Goal: Task Accomplishment & Management: Manage account settings

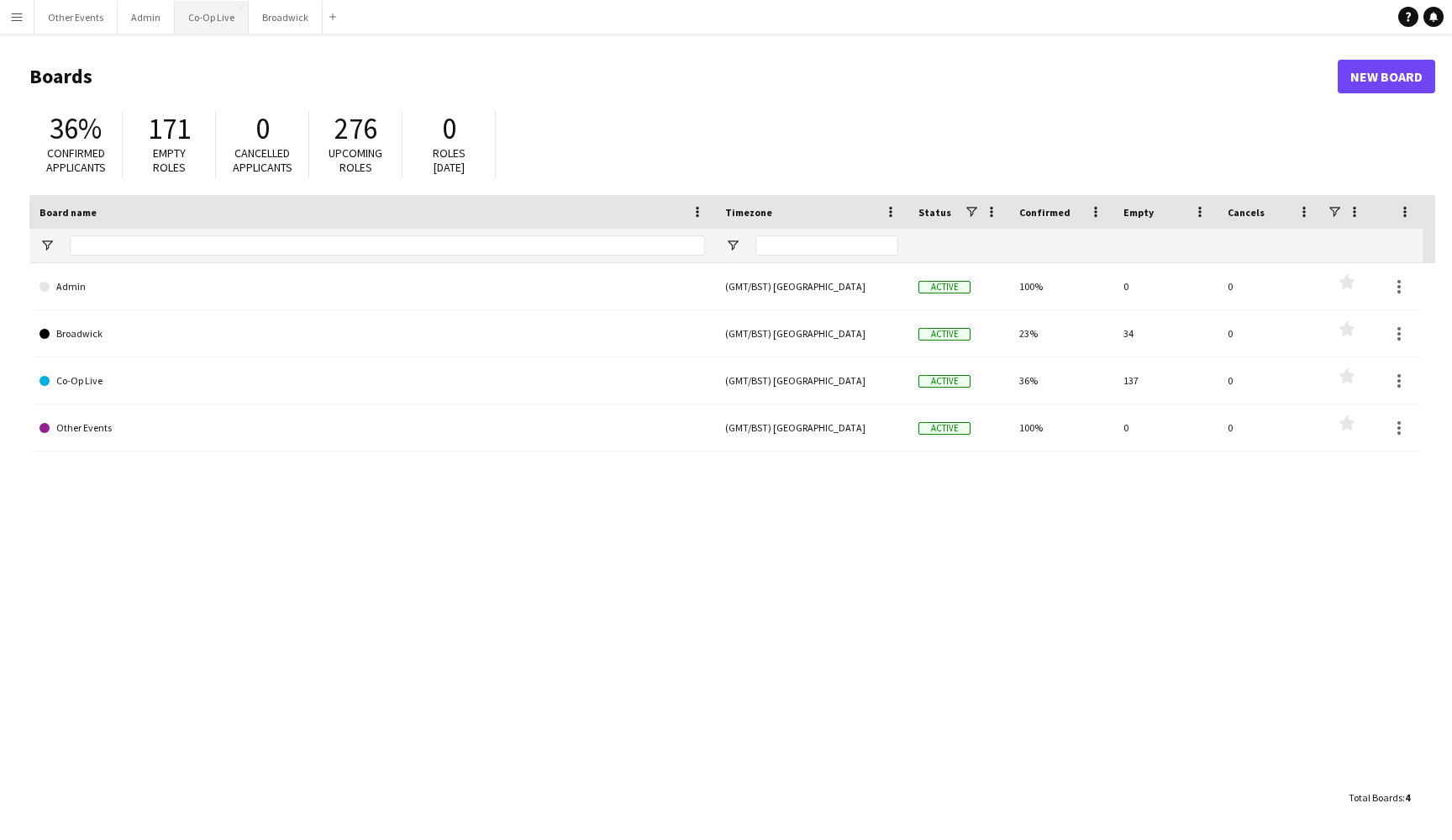
click at [194, 24] on button "Co-Op Live Close" at bounding box center [212, 17] width 74 height 33
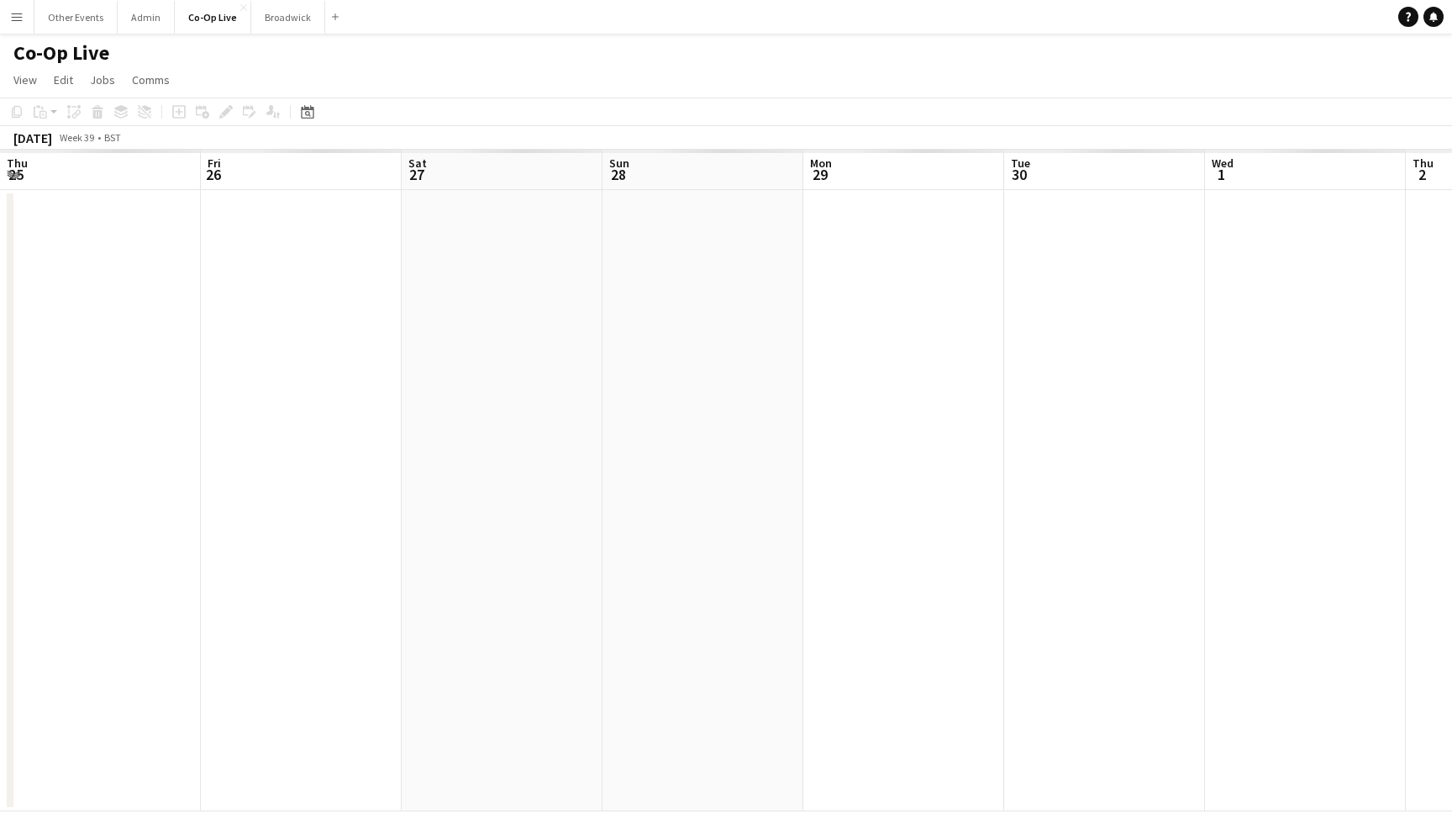
scroll to position [0, 501]
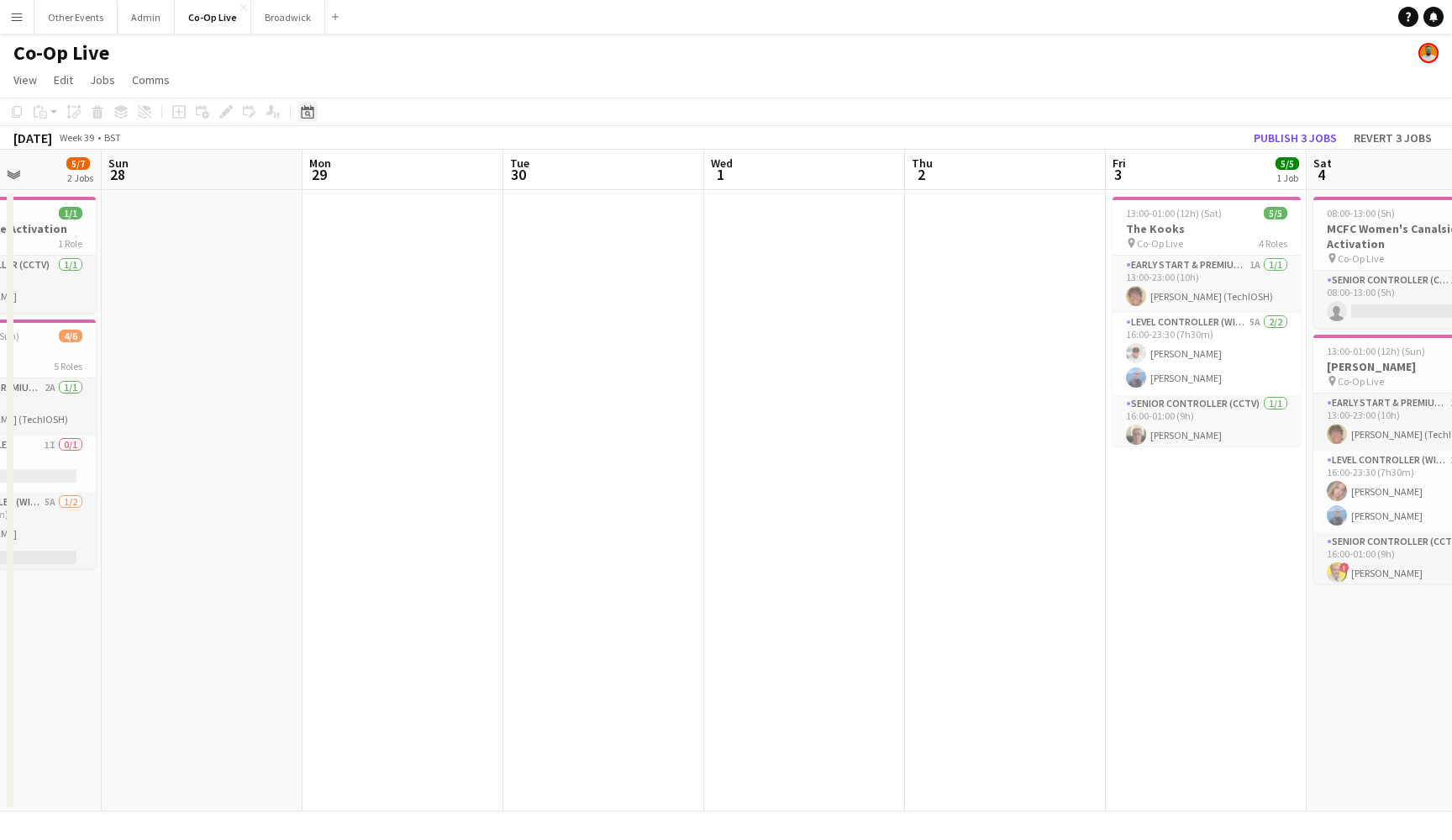
click at [308, 116] on icon "Date picker" at bounding box center [307, 112] width 13 height 13
click at [435, 373] on button "[DATE]" at bounding box center [427, 375] width 49 height 27
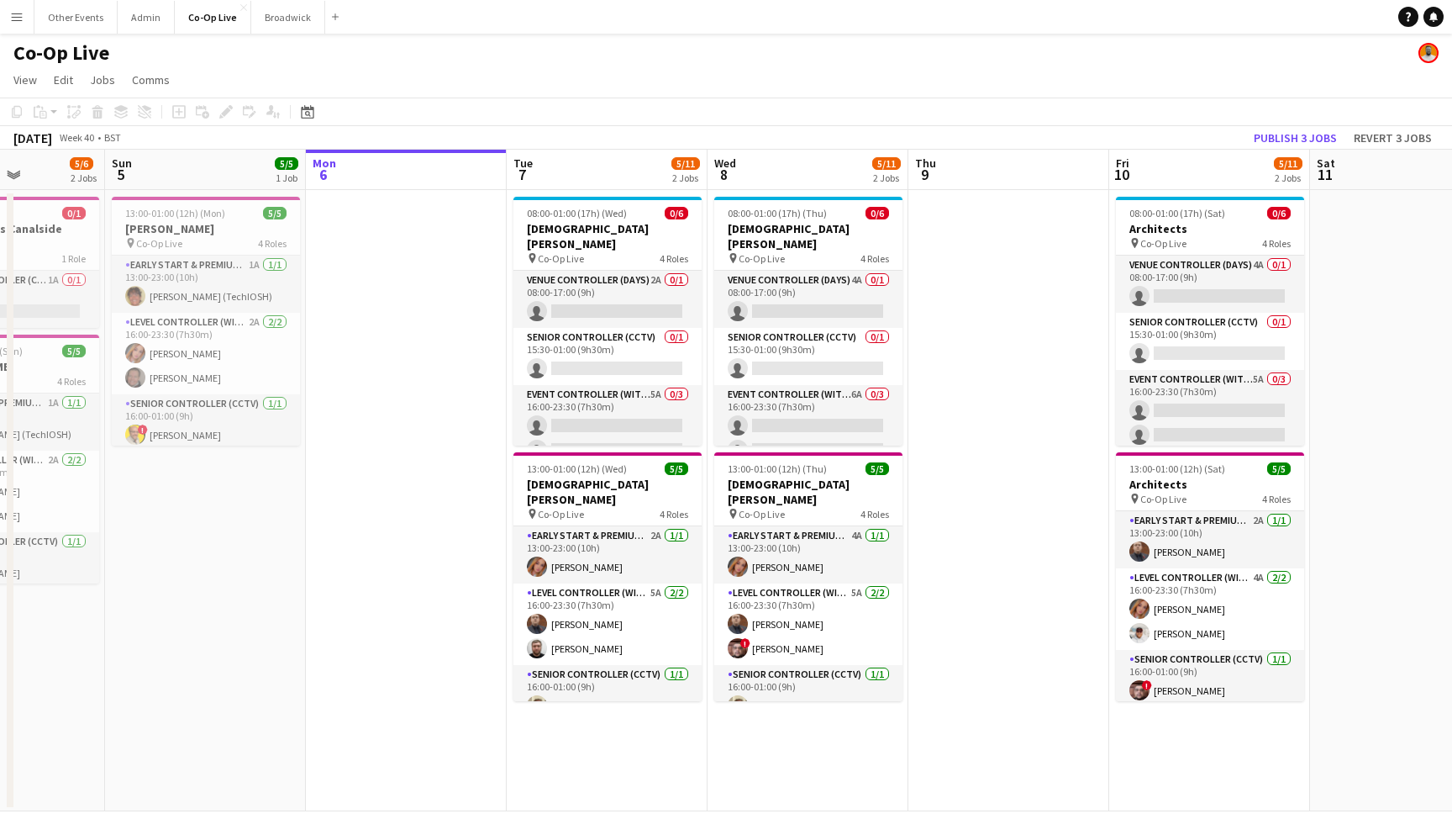
scroll to position [0, 704]
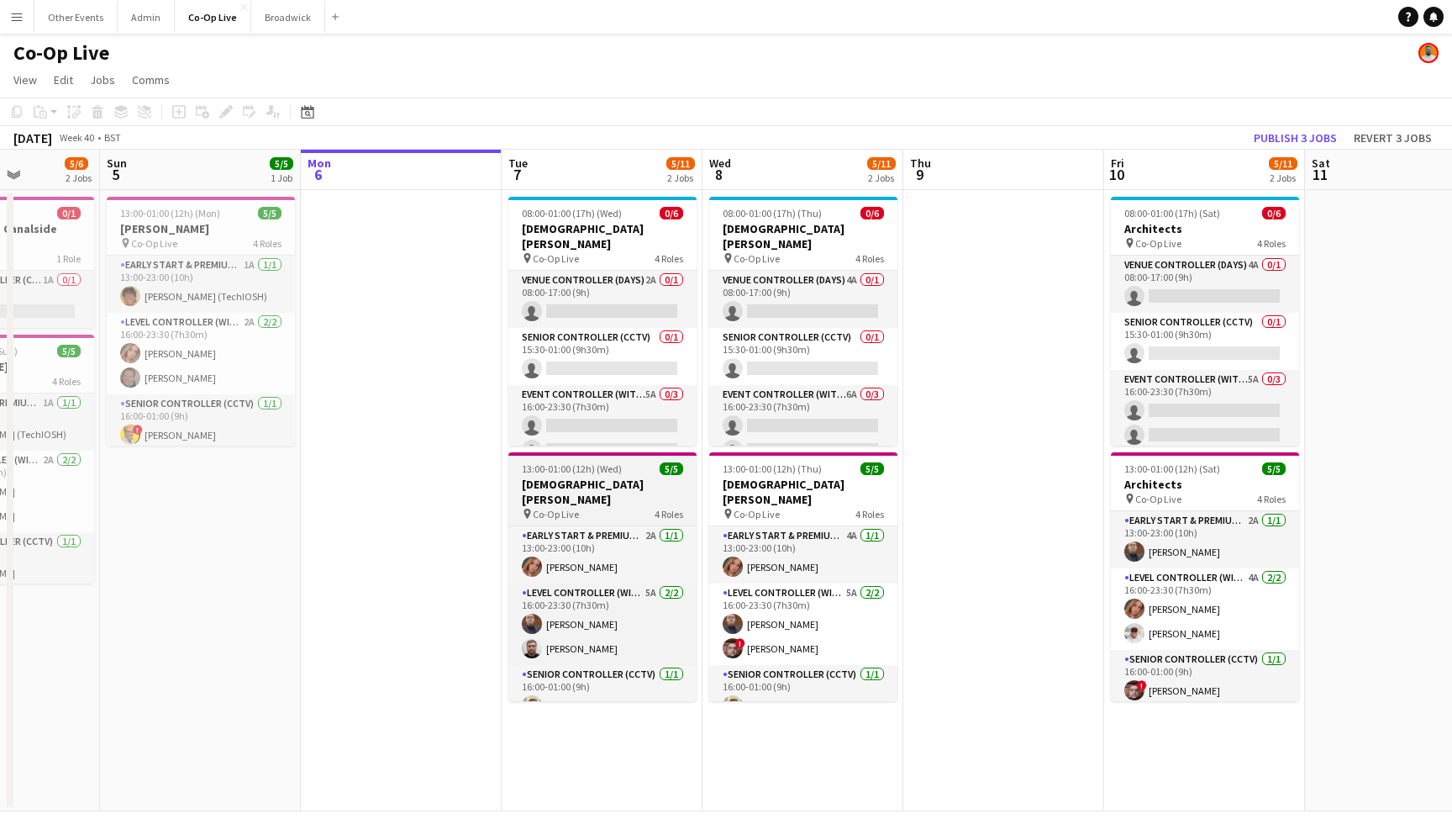
click at [561, 466] on span "13:00-01:00 (12h) (Wed)" at bounding box center [572, 468] width 100 height 13
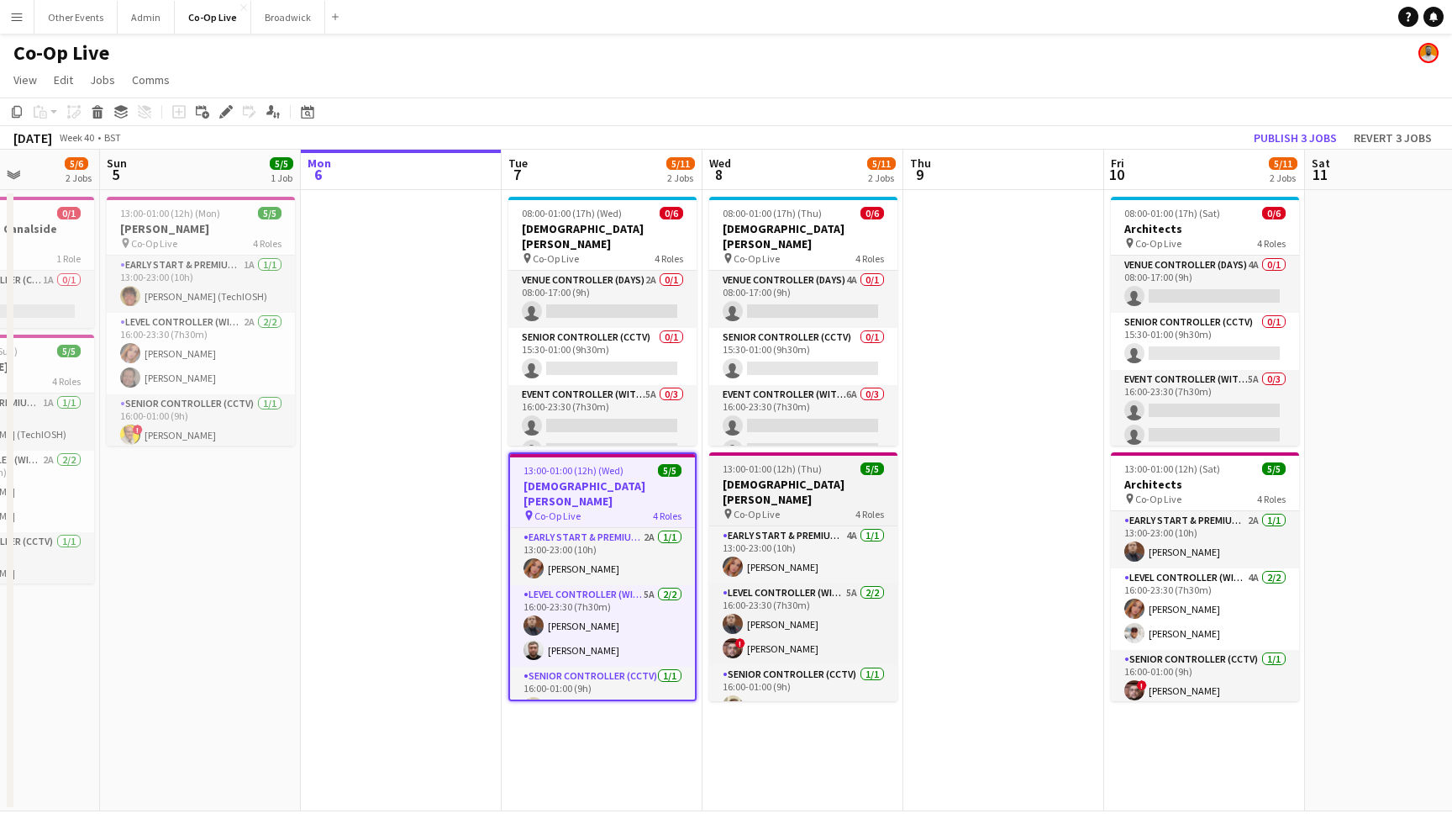
click at [753, 474] on span "13:00-01:00 (12h) (Thu)" at bounding box center [773, 468] width 99 height 13
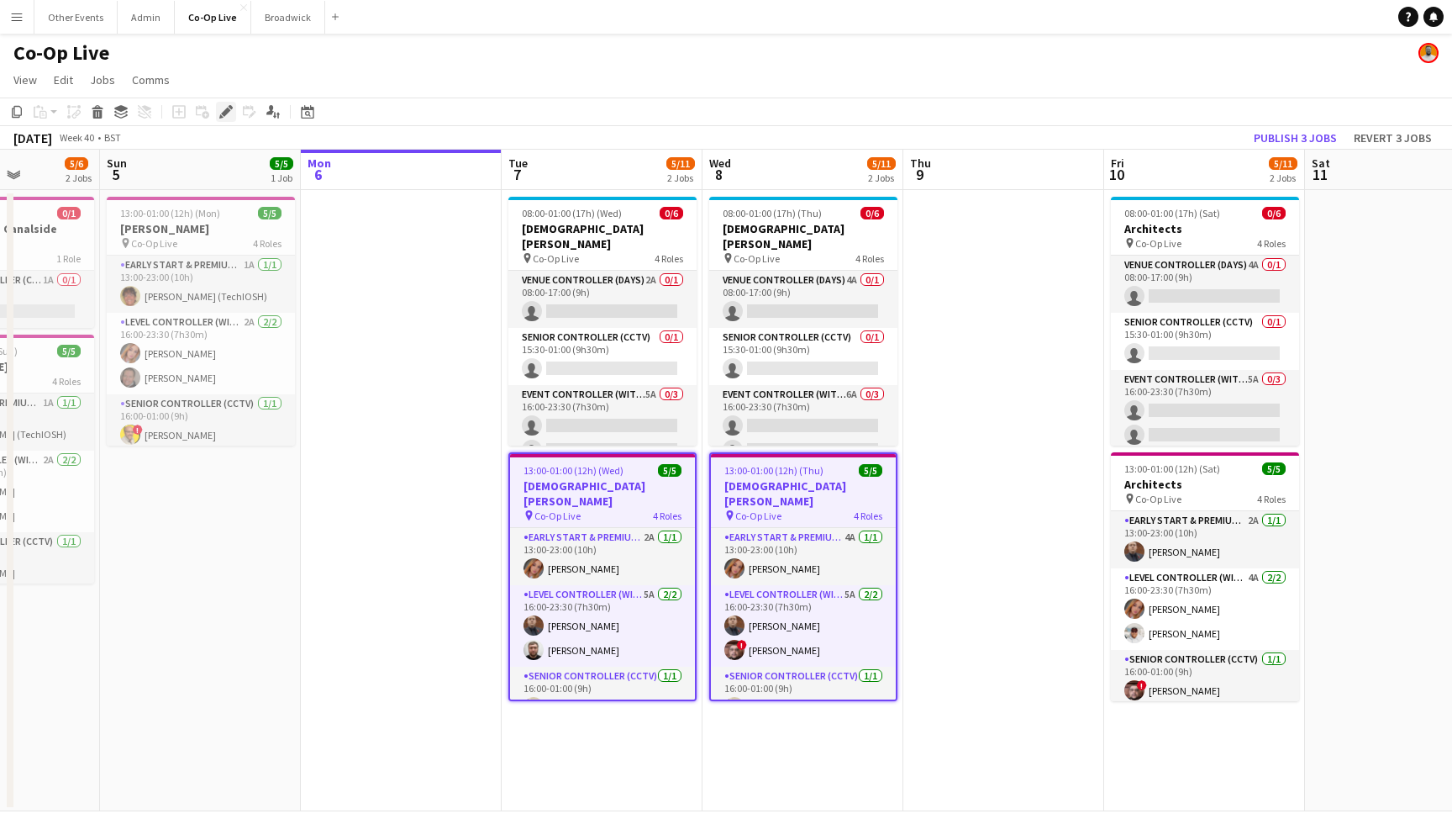
click at [221, 114] on icon "Edit" at bounding box center [226, 112] width 13 height 13
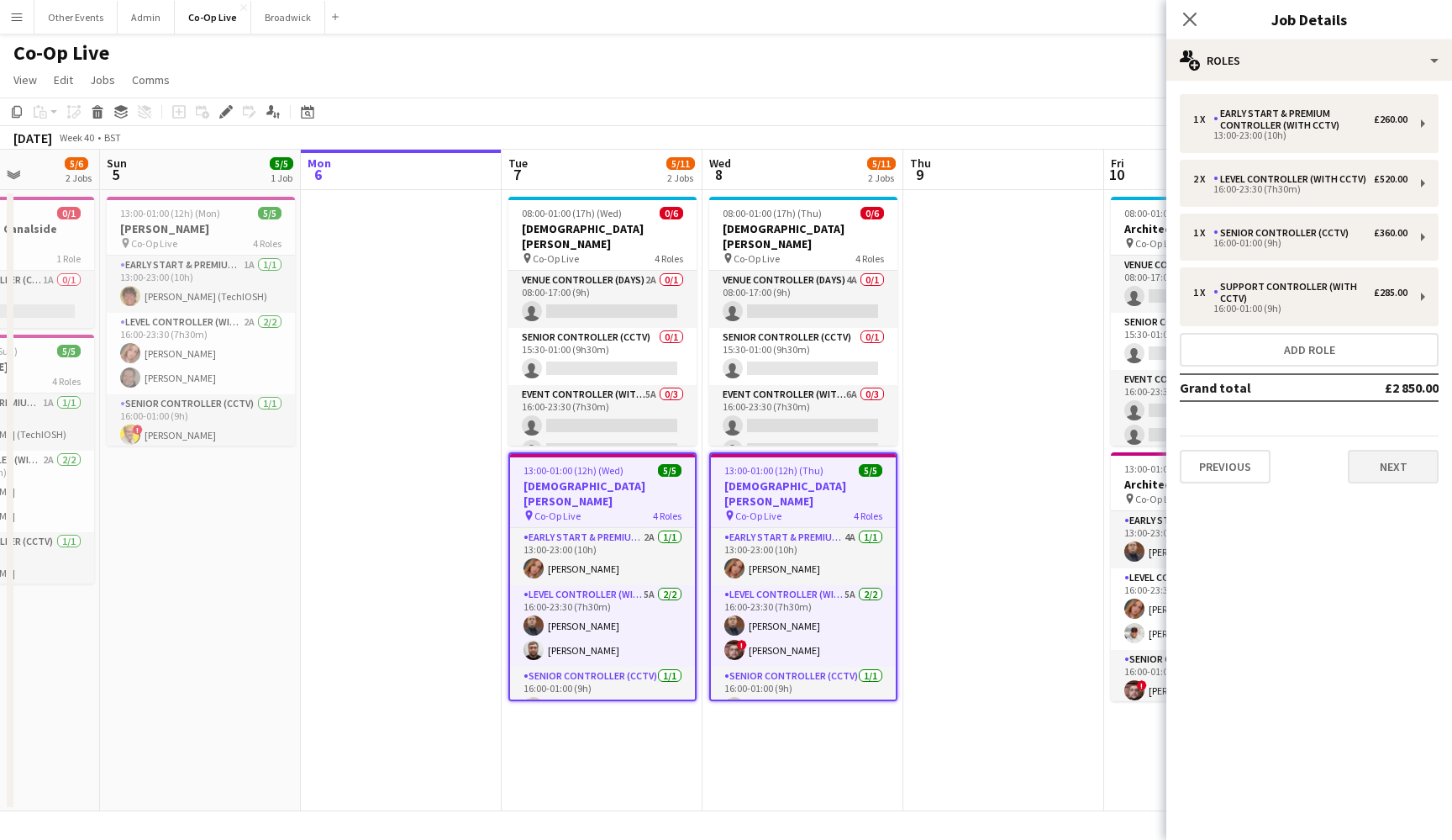
click at [1372, 471] on button "Next" at bounding box center [1394, 466] width 91 height 34
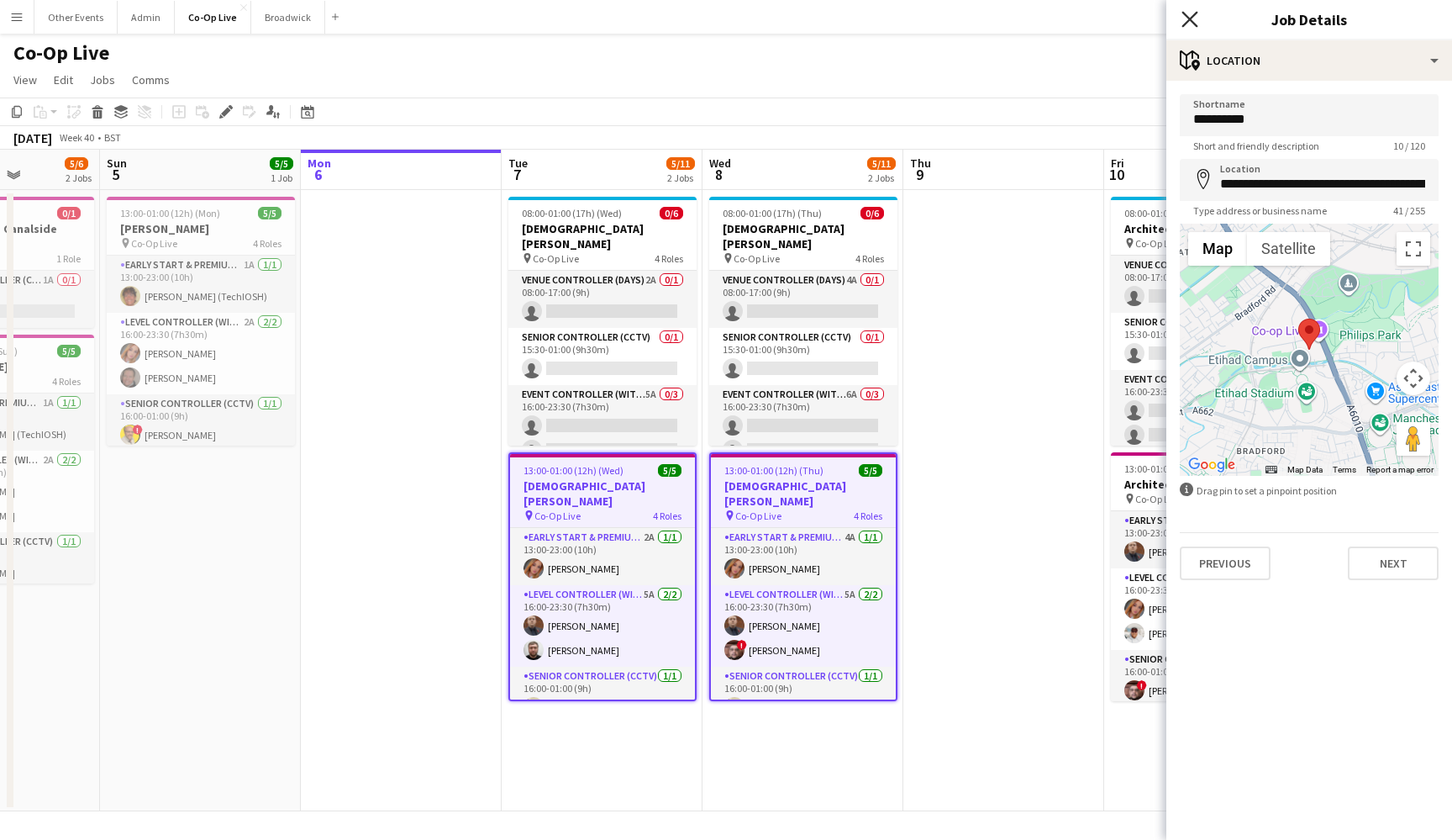
click at [1187, 25] on icon "Close pop-in" at bounding box center [1189, 19] width 16 height 16
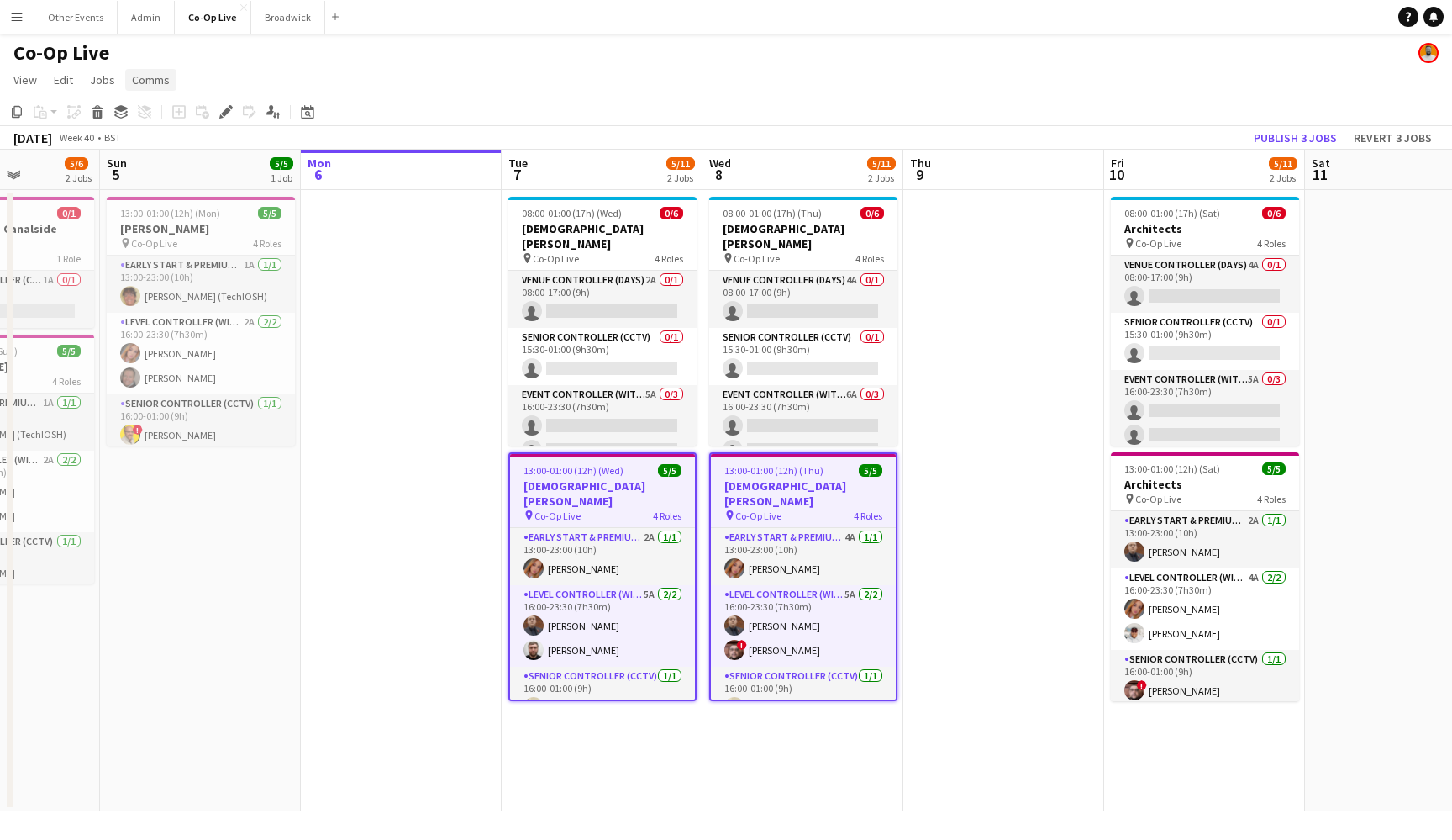
click at [155, 83] on span "Comms" at bounding box center [151, 80] width 38 height 15
click at [171, 126] on link "Notify confirmed crew" at bounding box center [194, 116] width 140 height 35
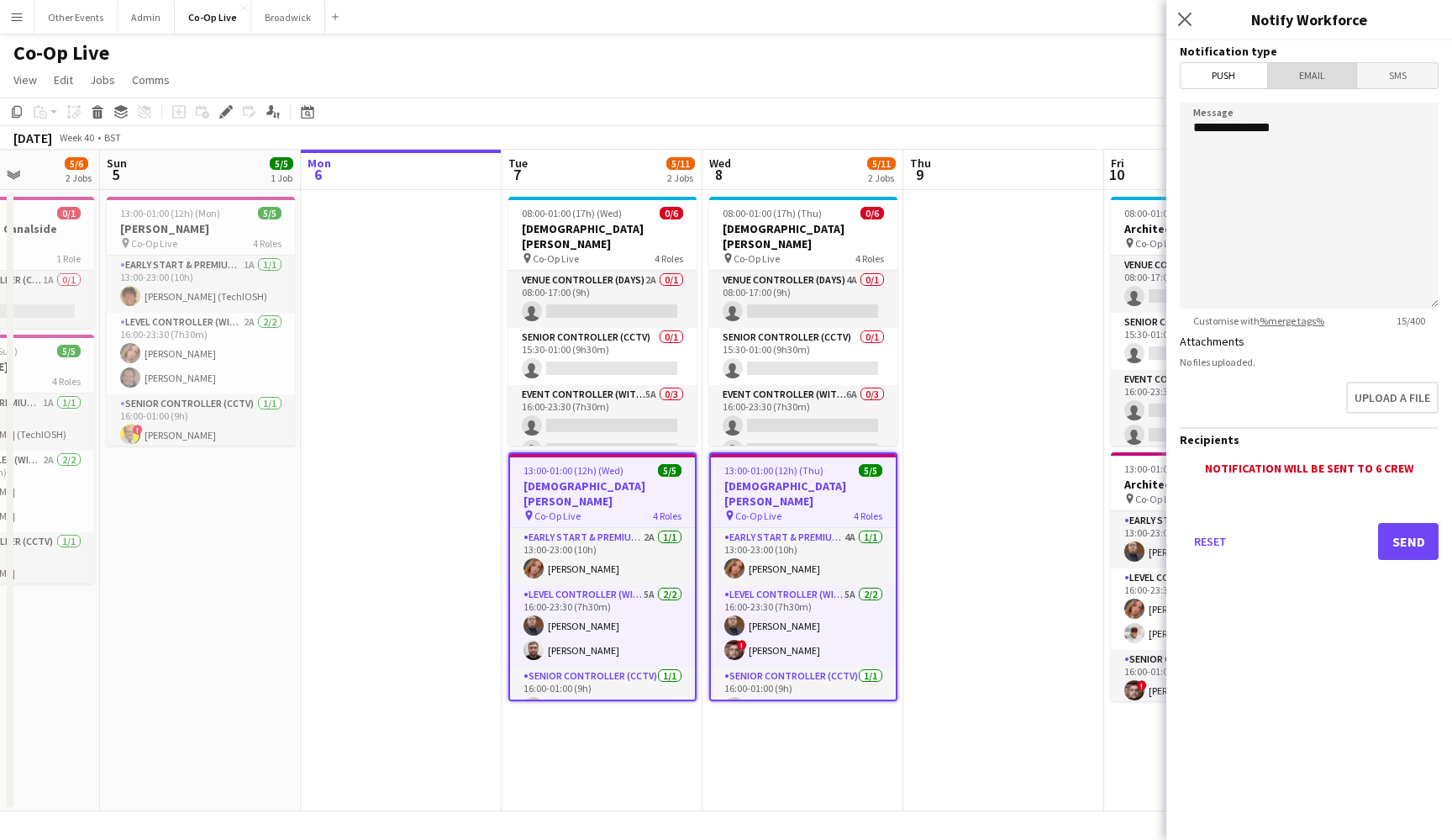
click at [1333, 75] on span "Email" at bounding box center [1313, 76] width 89 height 25
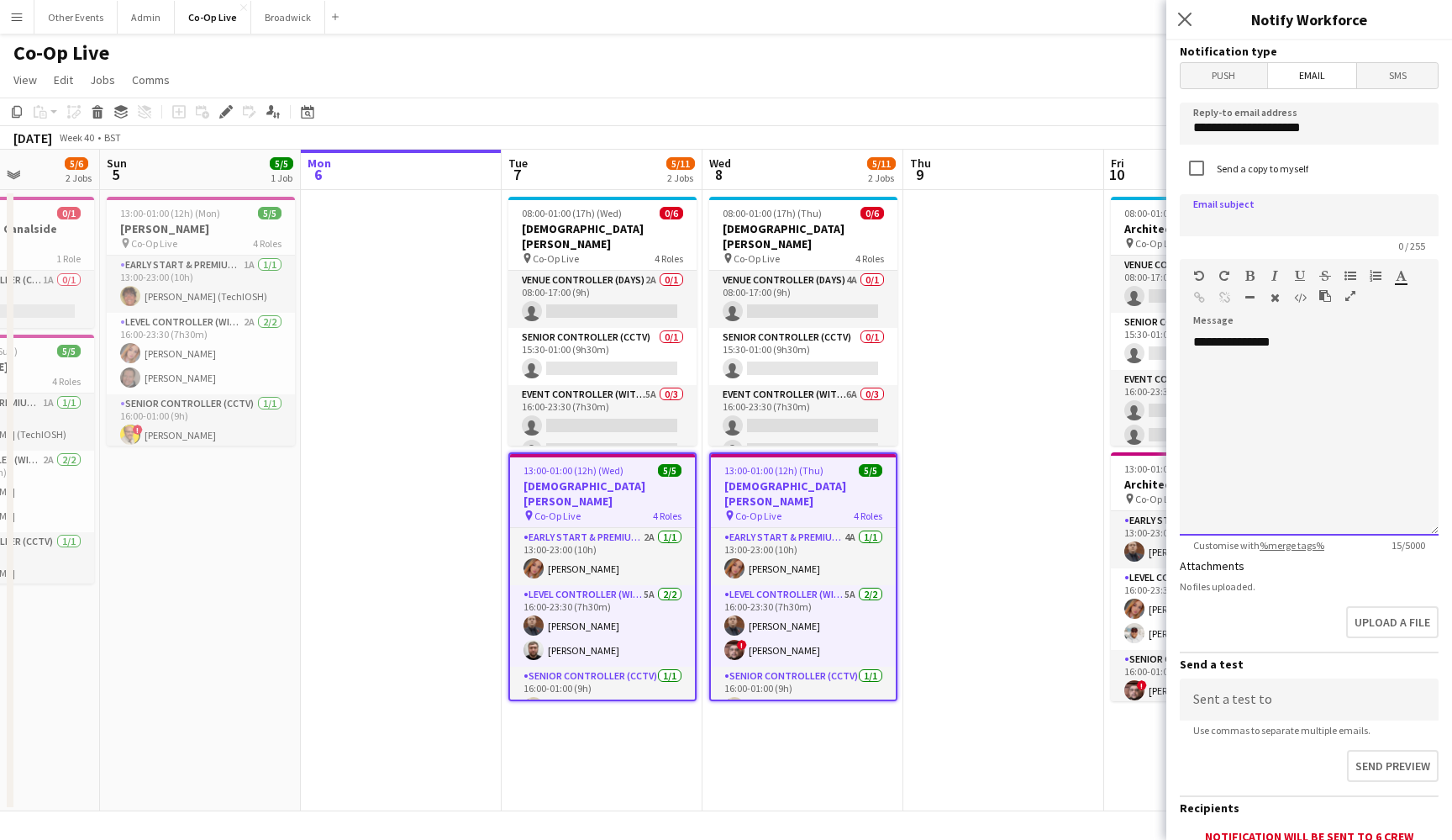
click at [1323, 415] on div "**********" at bounding box center [1310, 434] width 259 height 202
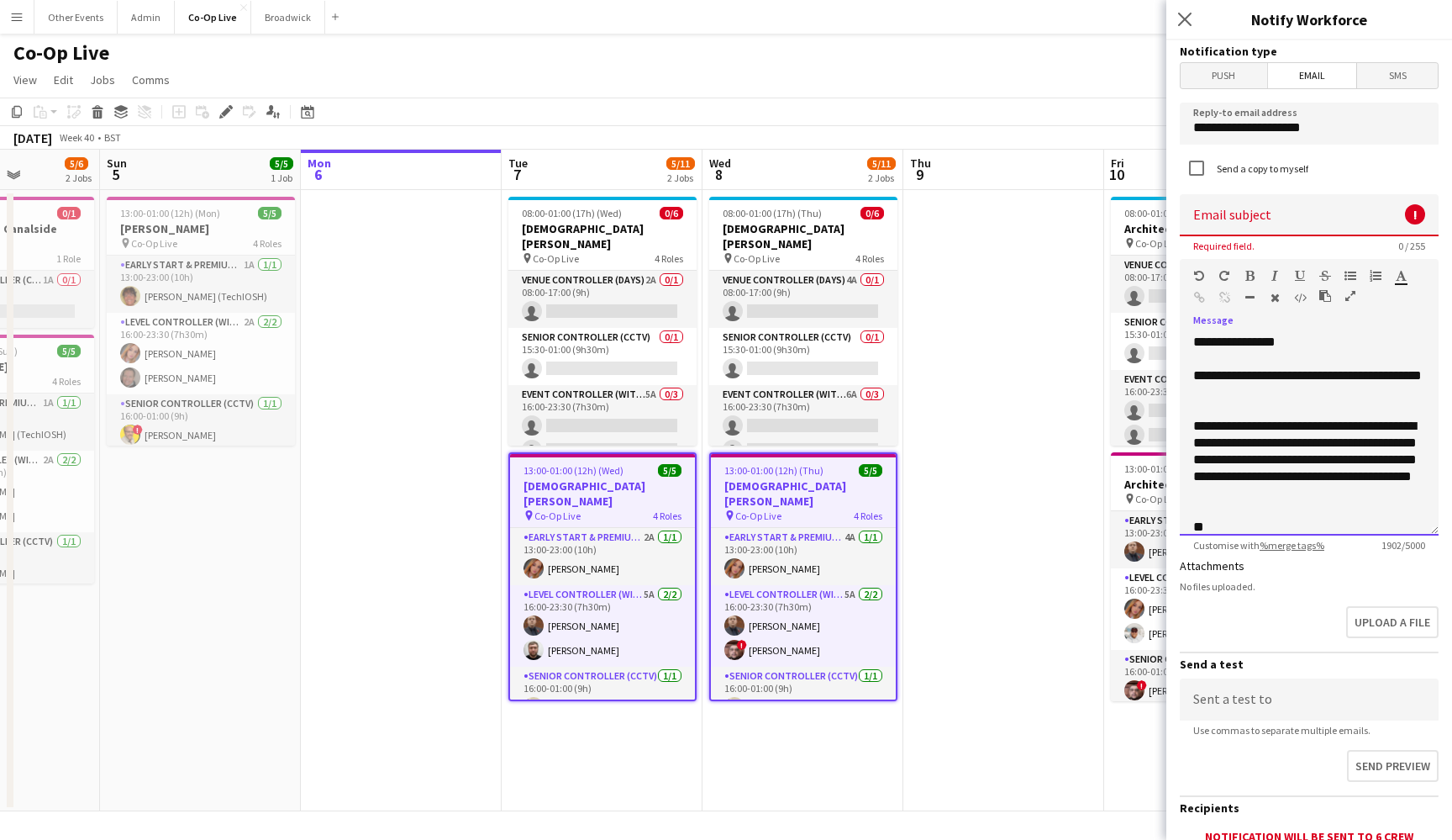
scroll to position [0, 0]
click at [1300, 210] on input at bounding box center [1310, 215] width 259 height 42
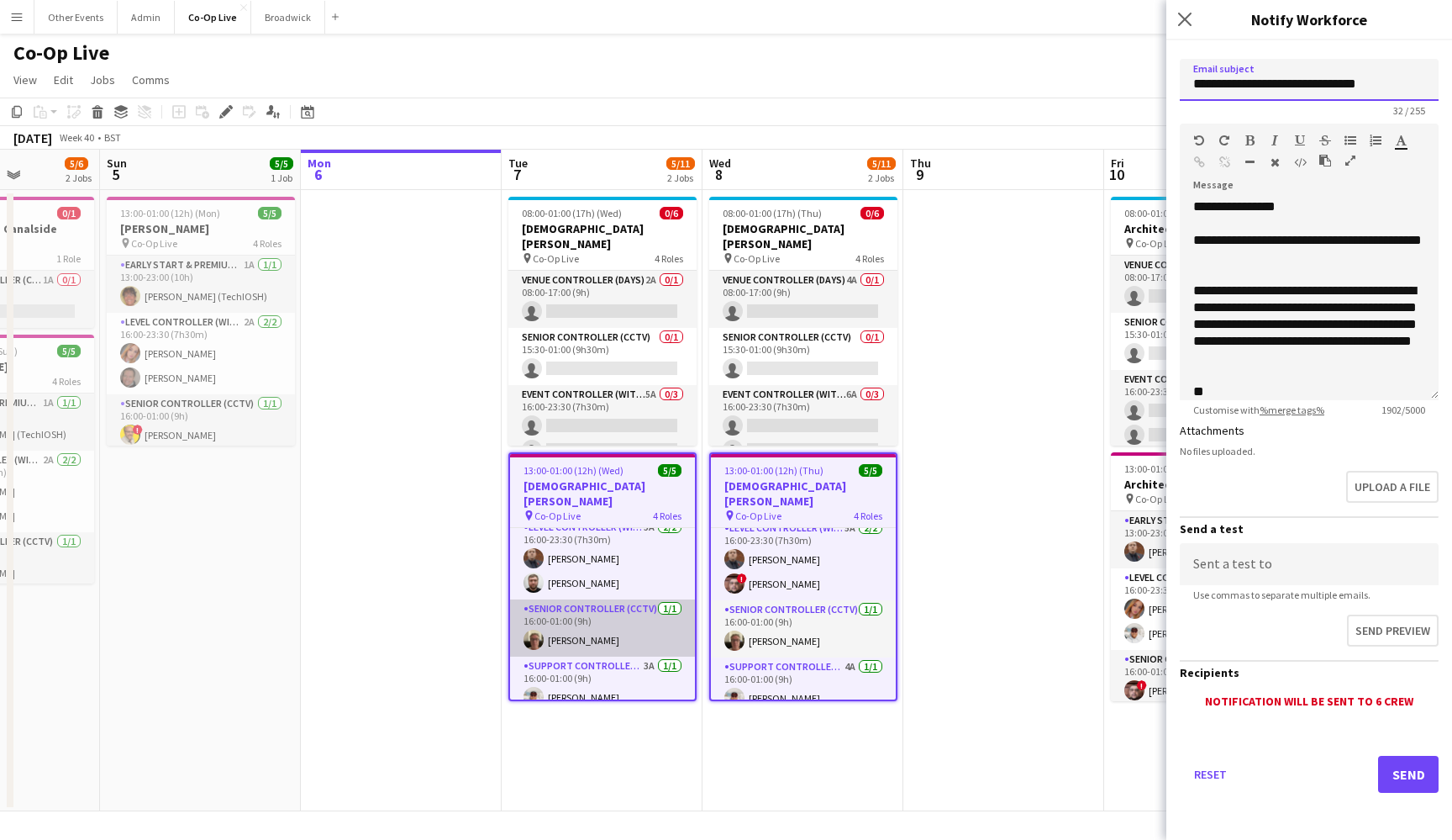
scroll to position [66, 0]
type input "**********"
click at [1407, 771] on button "Send" at bounding box center [1409, 774] width 61 height 37
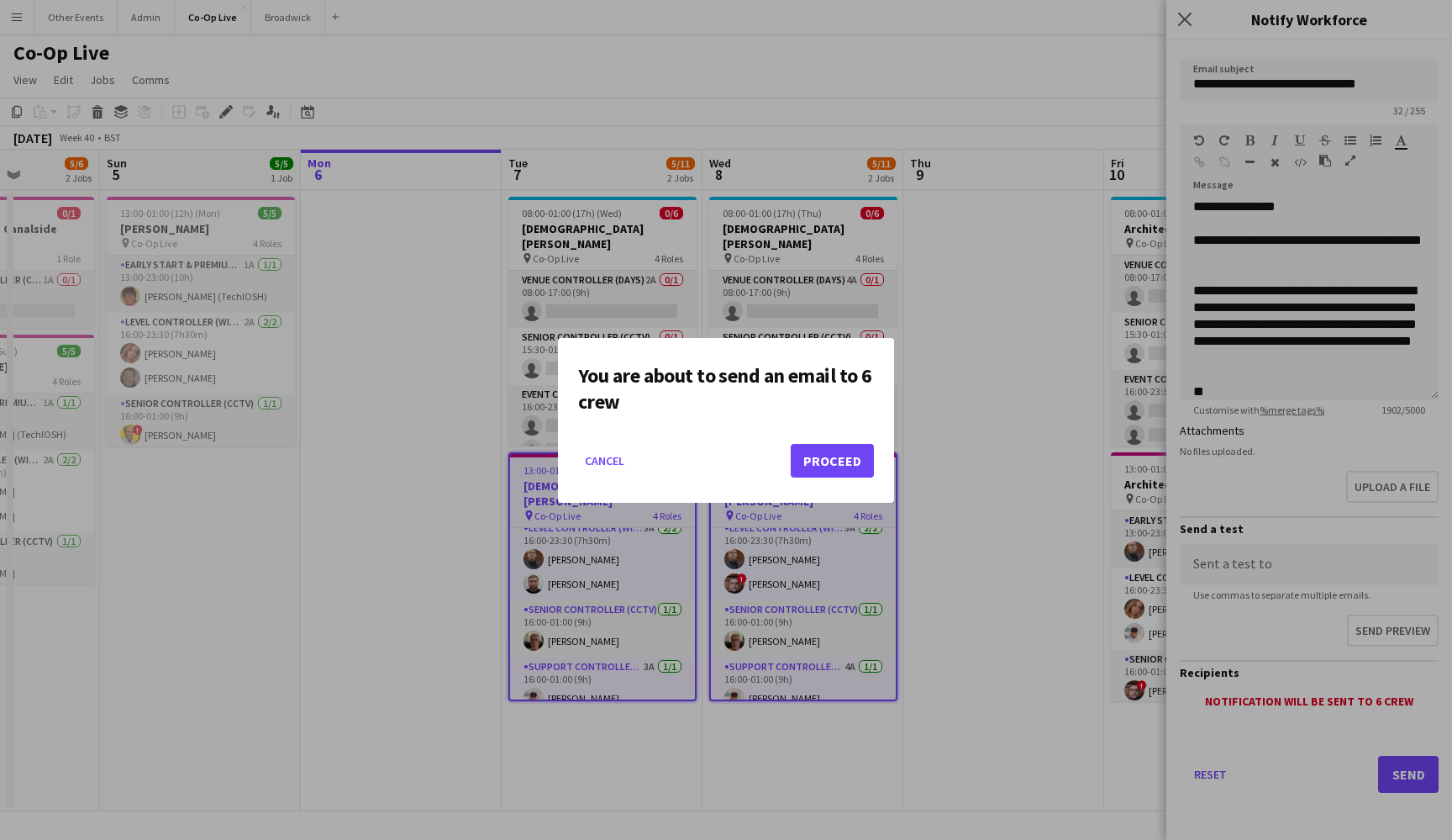
click at [837, 446] on button "Proceed" at bounding box center [832, 460] width 83 height 34
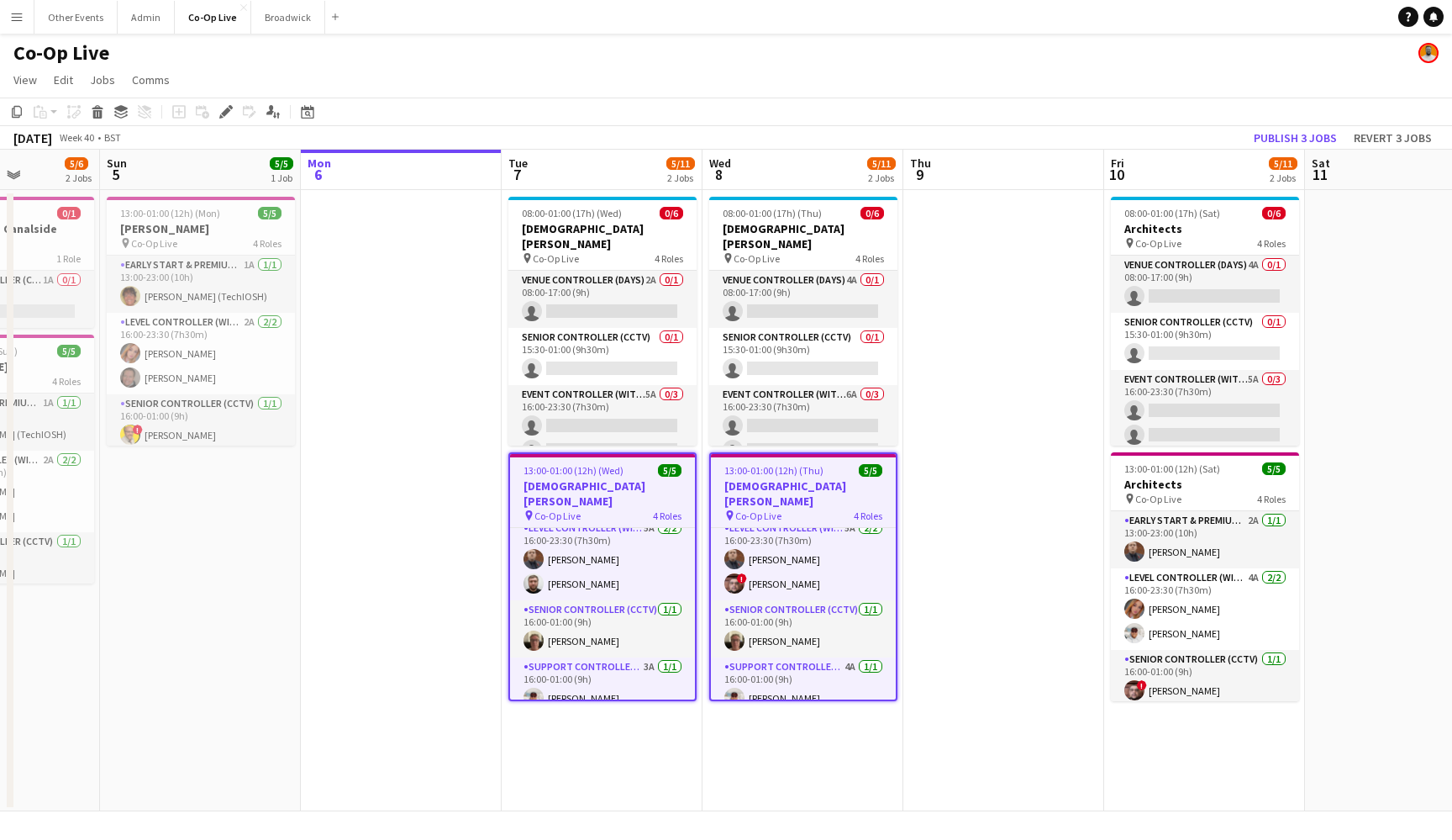
click at [345, 0] on app-navbar "Menu Boards Boards Boards All jobs Status Workforce Workforce My Workforce Recr…" at bounding box center [726, 17] width 1452 height 34
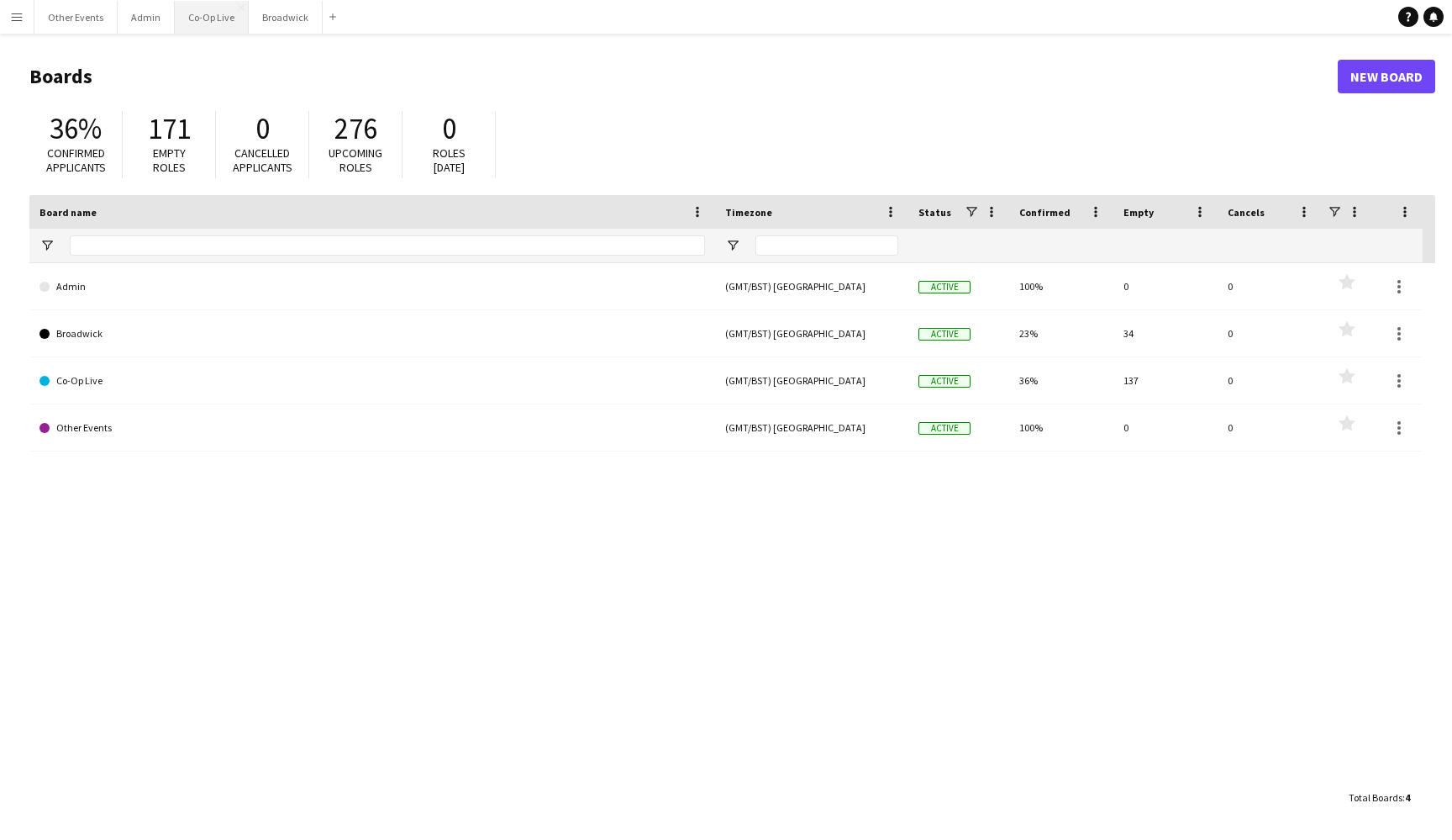
click at [217, 21] on button "Co-Op Live Close" at bounding box center [212, 17] width 74 height 33
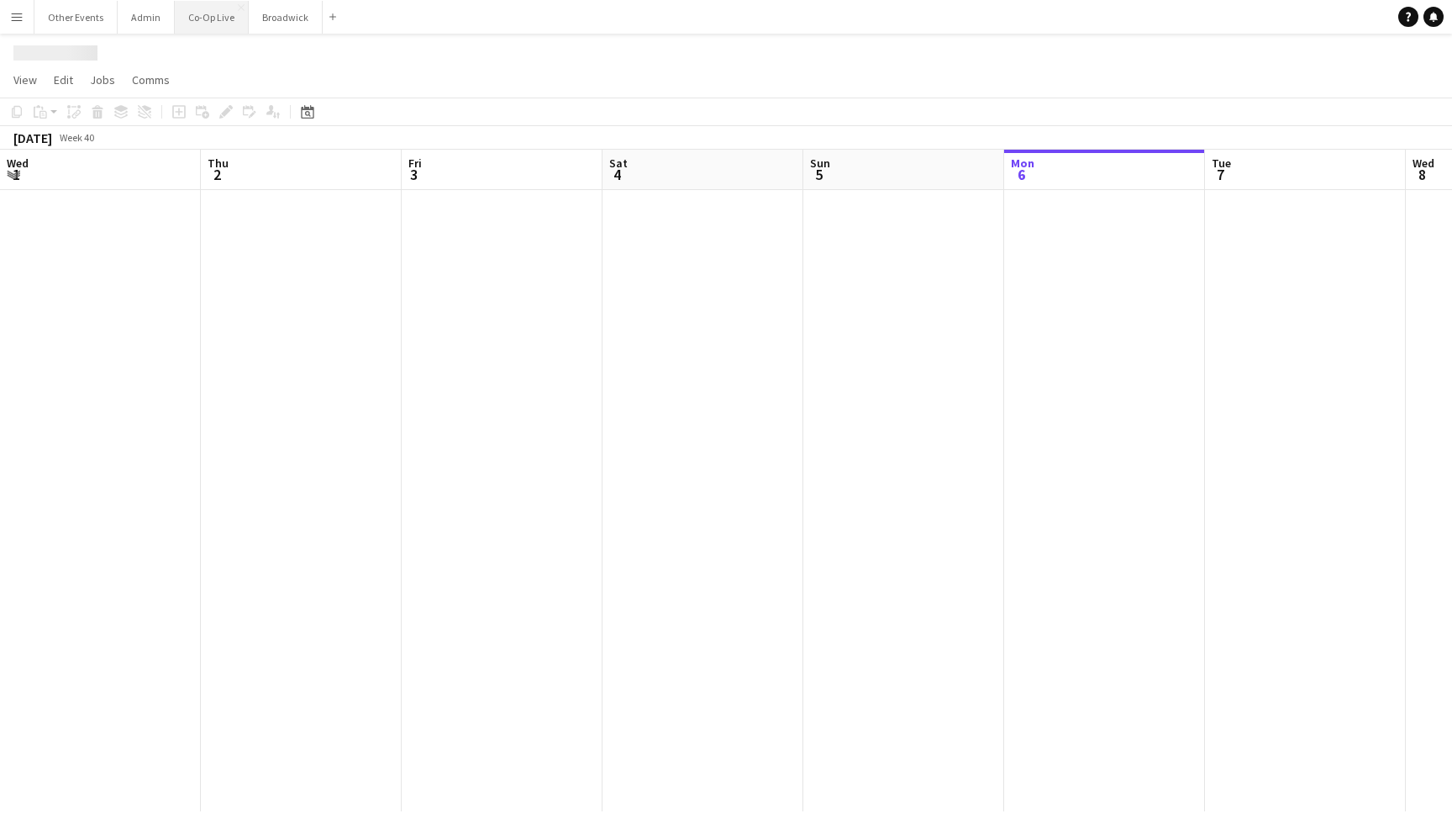
scroll to position [0, 701]
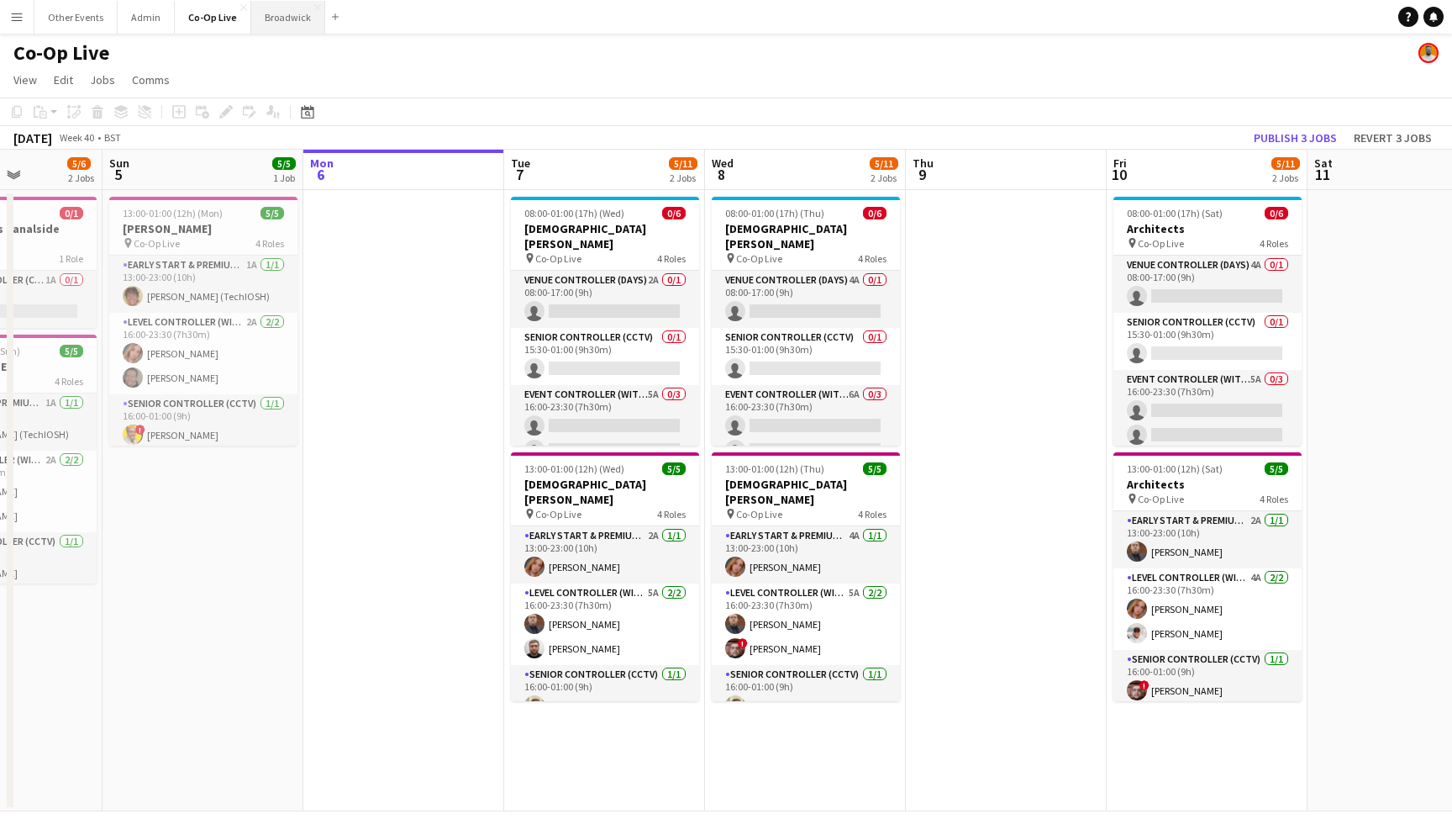
click at [283, 31] on button "Broadwick Close" at bounding box center [289, 17] width 74 height 33
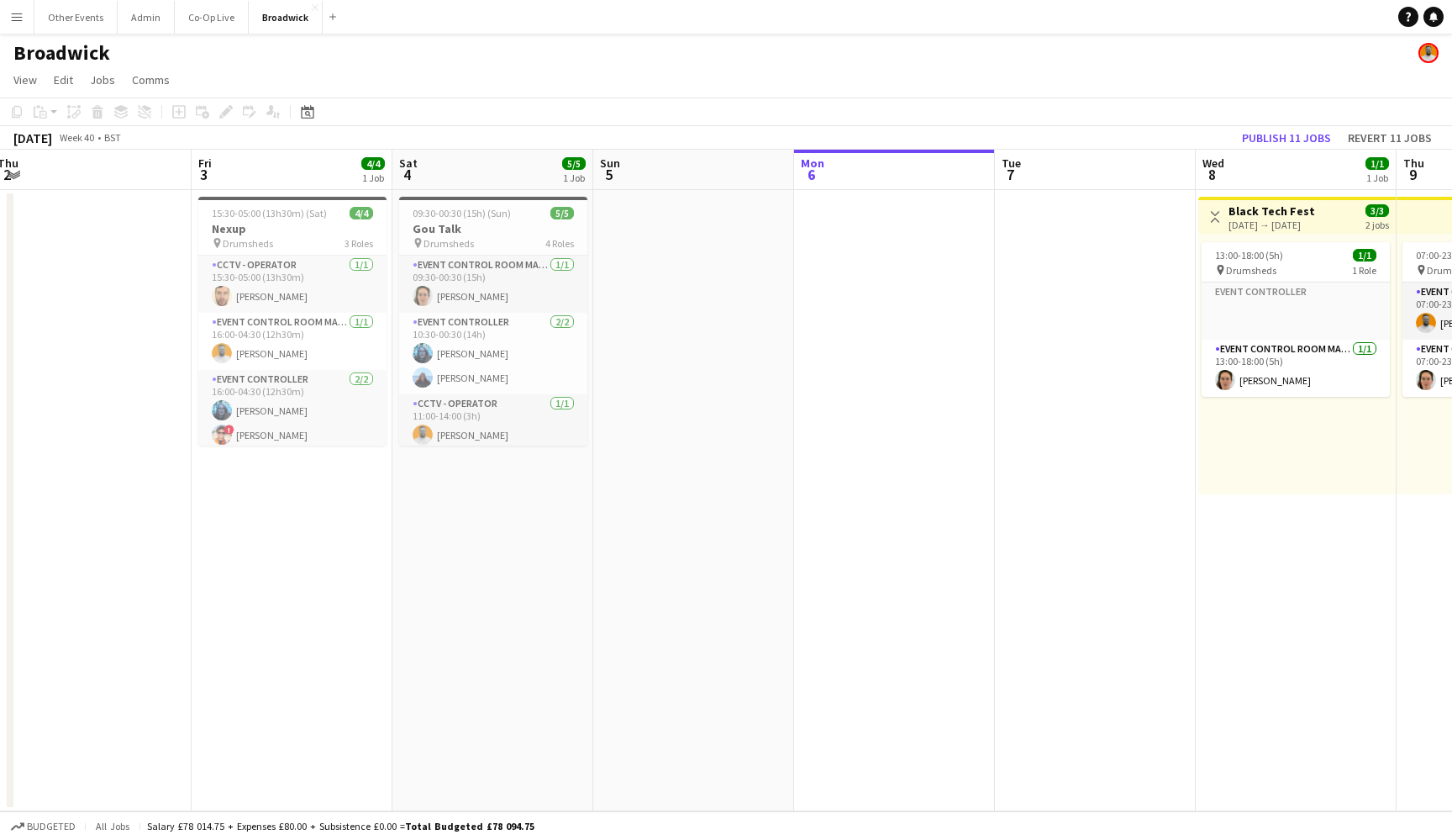
scroll to position [0, 394]
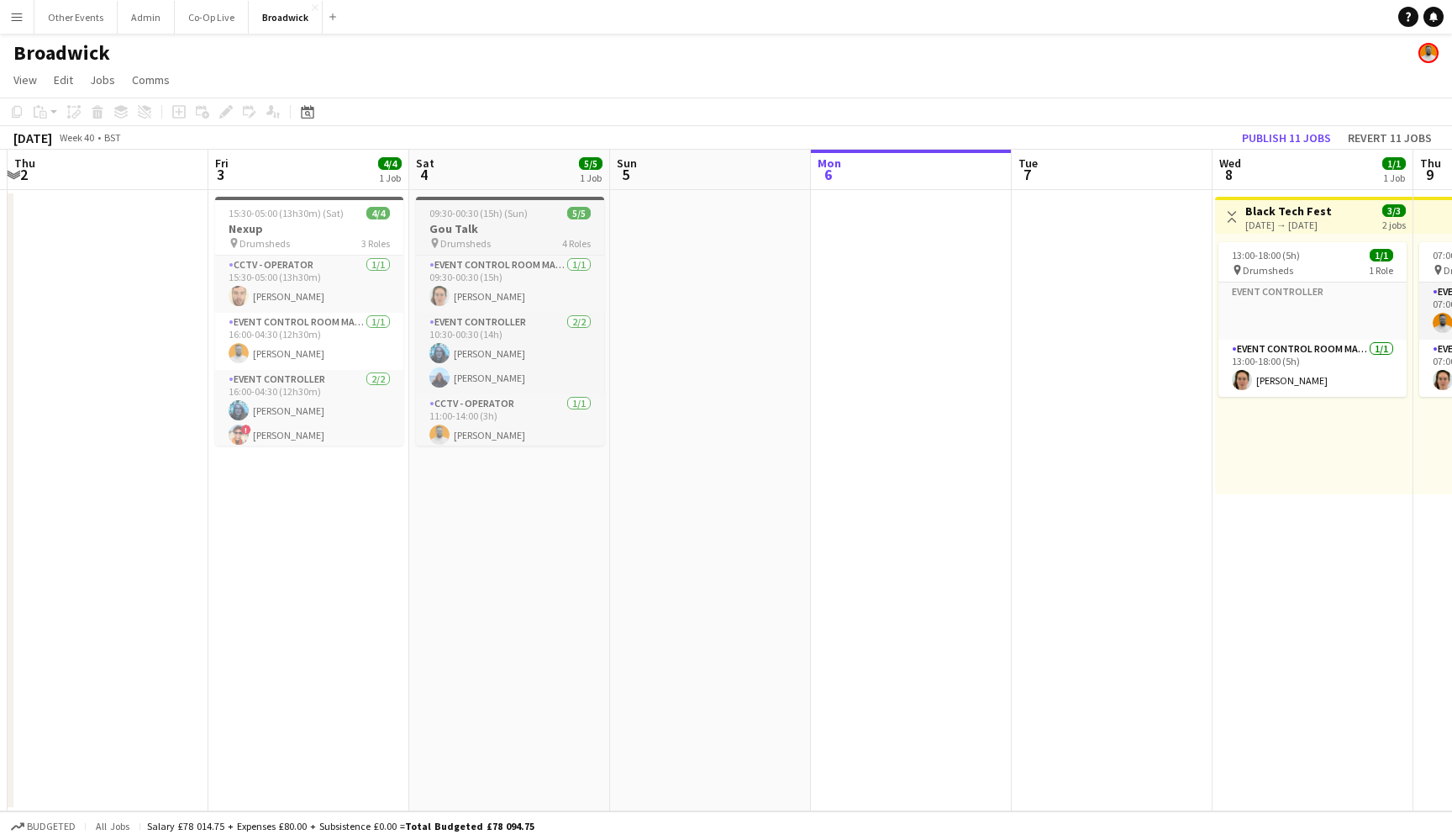
click at [539, 226] on h3 "Gou Talk" at bounding box center [510, 229] width 189 height 15
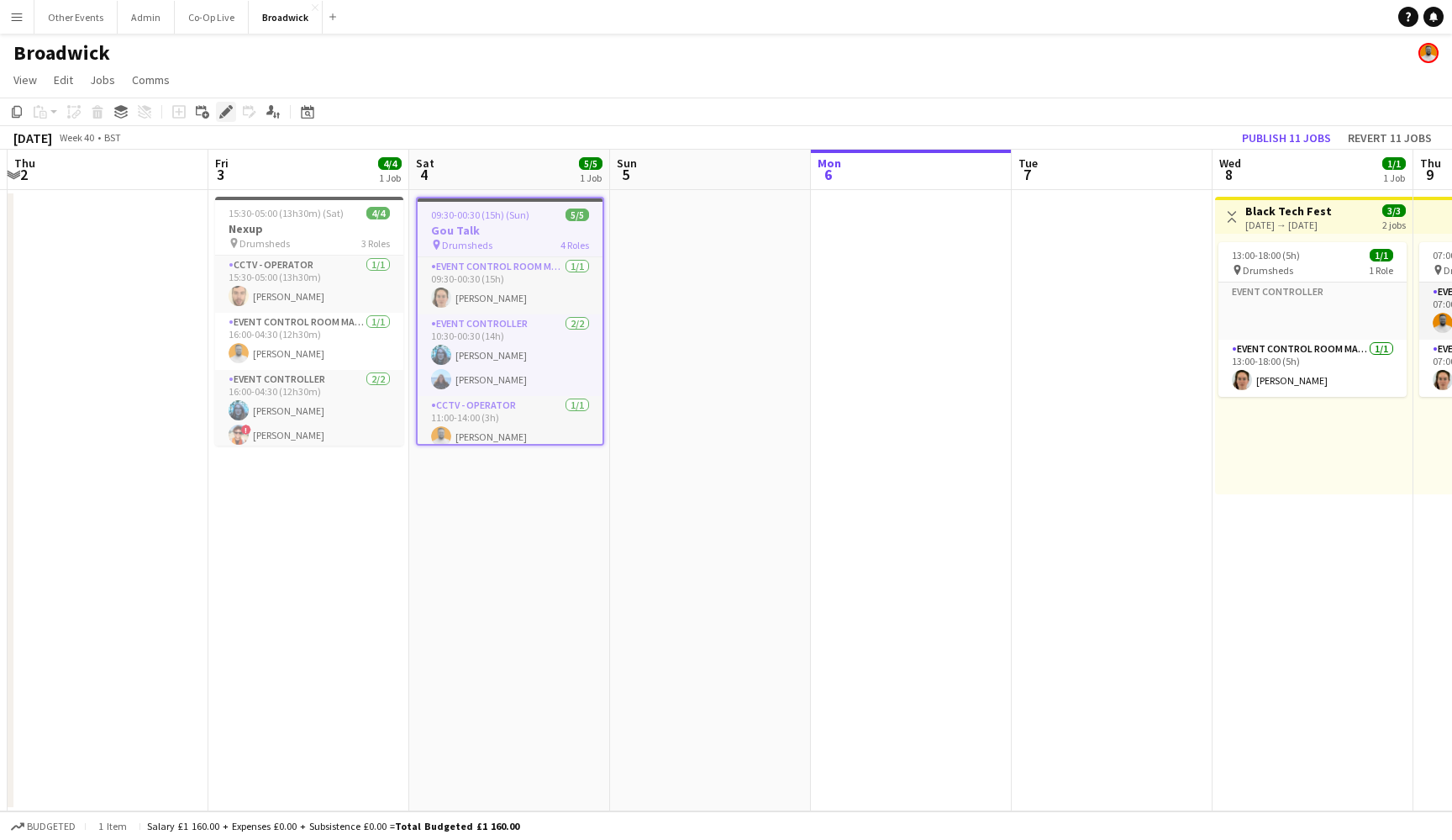
click at [224, 111] on icon "Edit" at bounding box center [226, 112] width 13 height 13
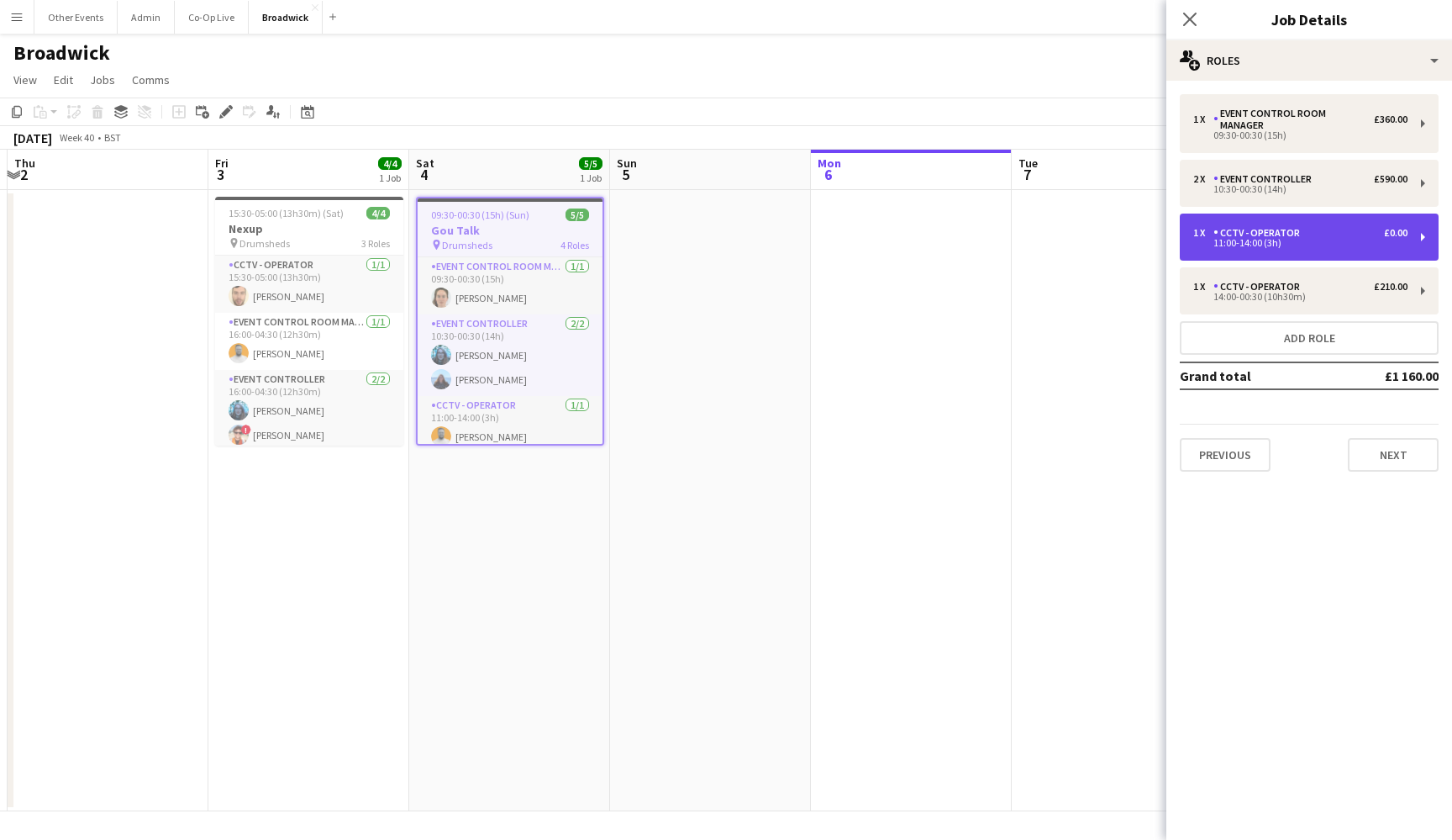
click at [1353, 237] on div "1 x CCTV - Operator £0.00 11:00-14:00 (3h)" at bounding box center [1310, 237] width 259 height 47
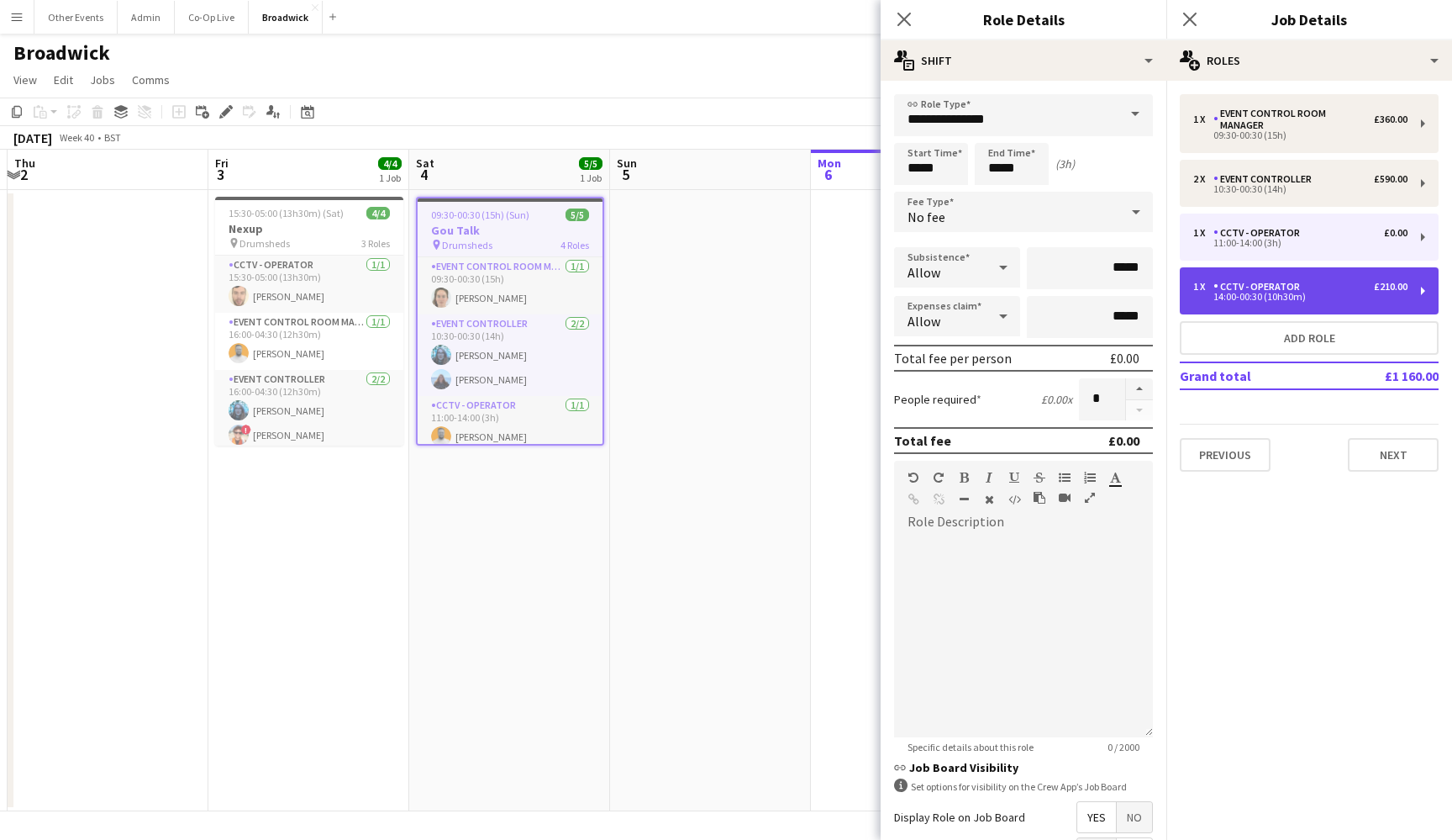
click at [1342, 281] on div "1 x CCTV - Operator £210.00" at bounding box center [1300, 287] width 215 height 12
type input "*****"
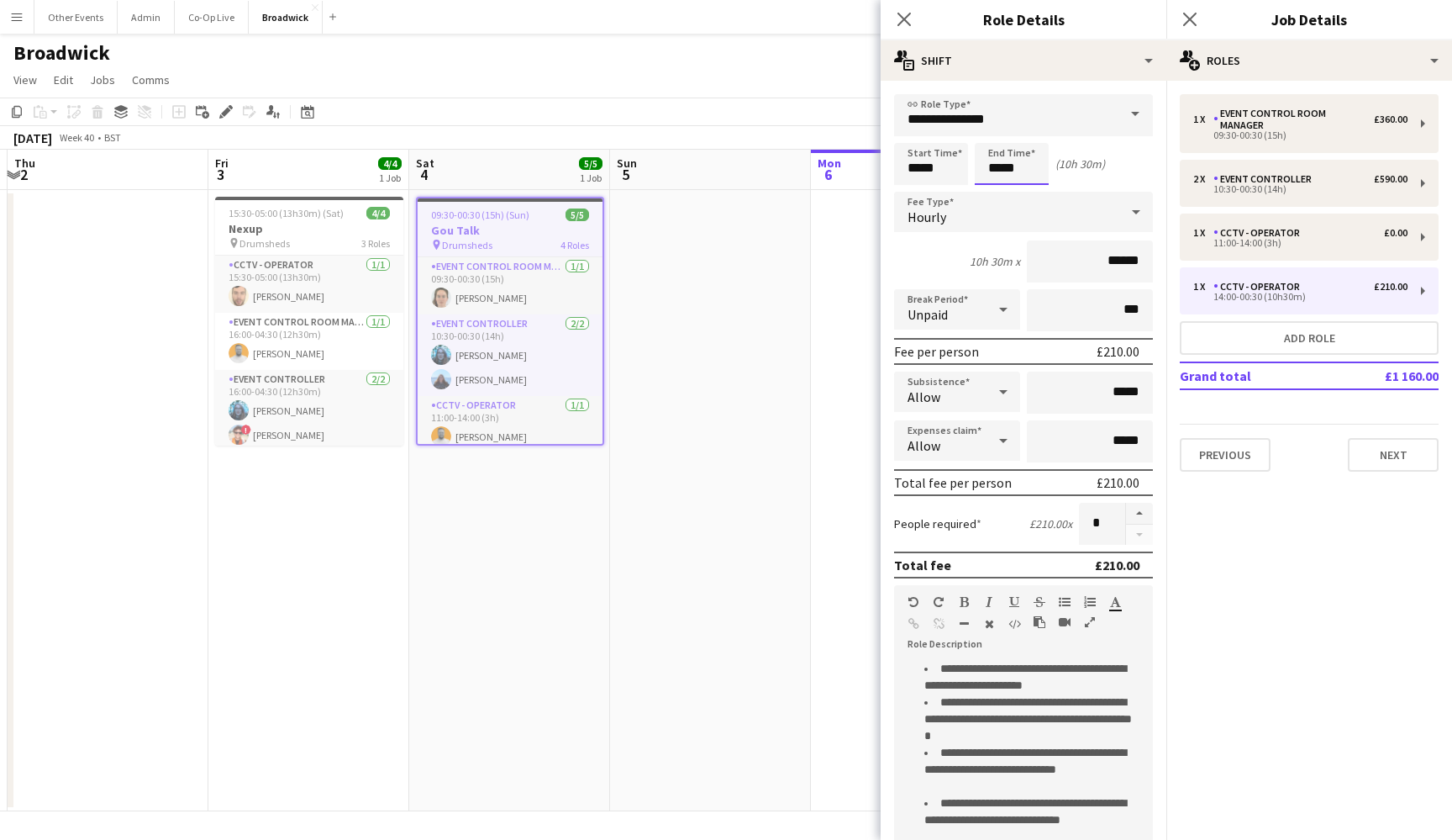
click at [985, 177] on body "Menu Boards Boards Boards All jobs Status Workforce Workforce My Workforce Recr…" at bounding box center [726, 420] width 1452 height 840
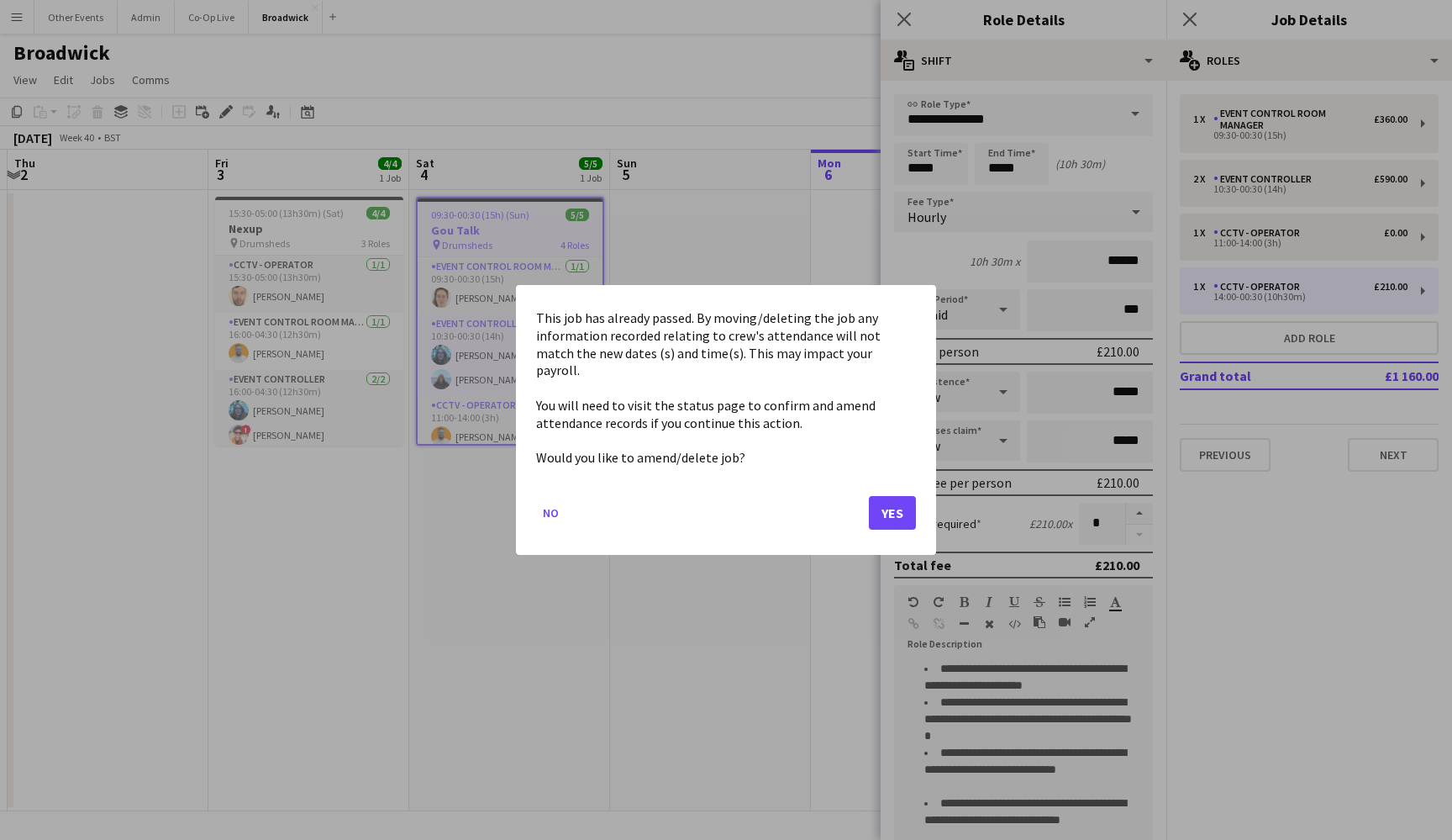
click at [894, 512] on button "Yes" at bounding box center [892, 513] width 47 height 34
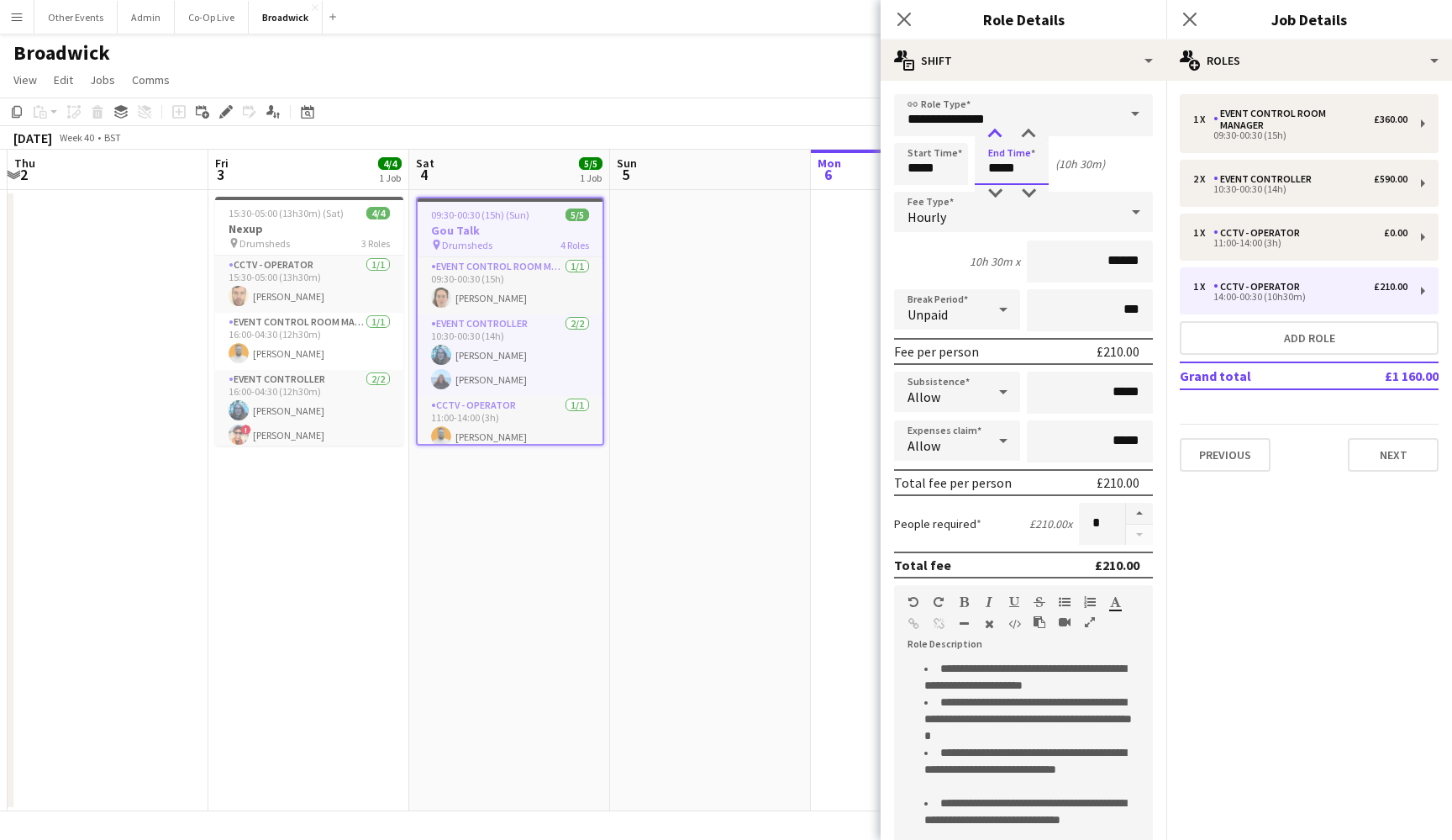
click at [992, 136] on div at bounding box center [995, 135] width 34 height 17
click at [1024, 198] on div at bounding box center [1029, 194] width 34 height 17
type input "*****"
click at [1024, 198] on div at bounding box center [1029, 194] width 34 height 17
click at [909, 19] on icon "Close pop-in" at bounding box center [903, 19] width 16 height 16
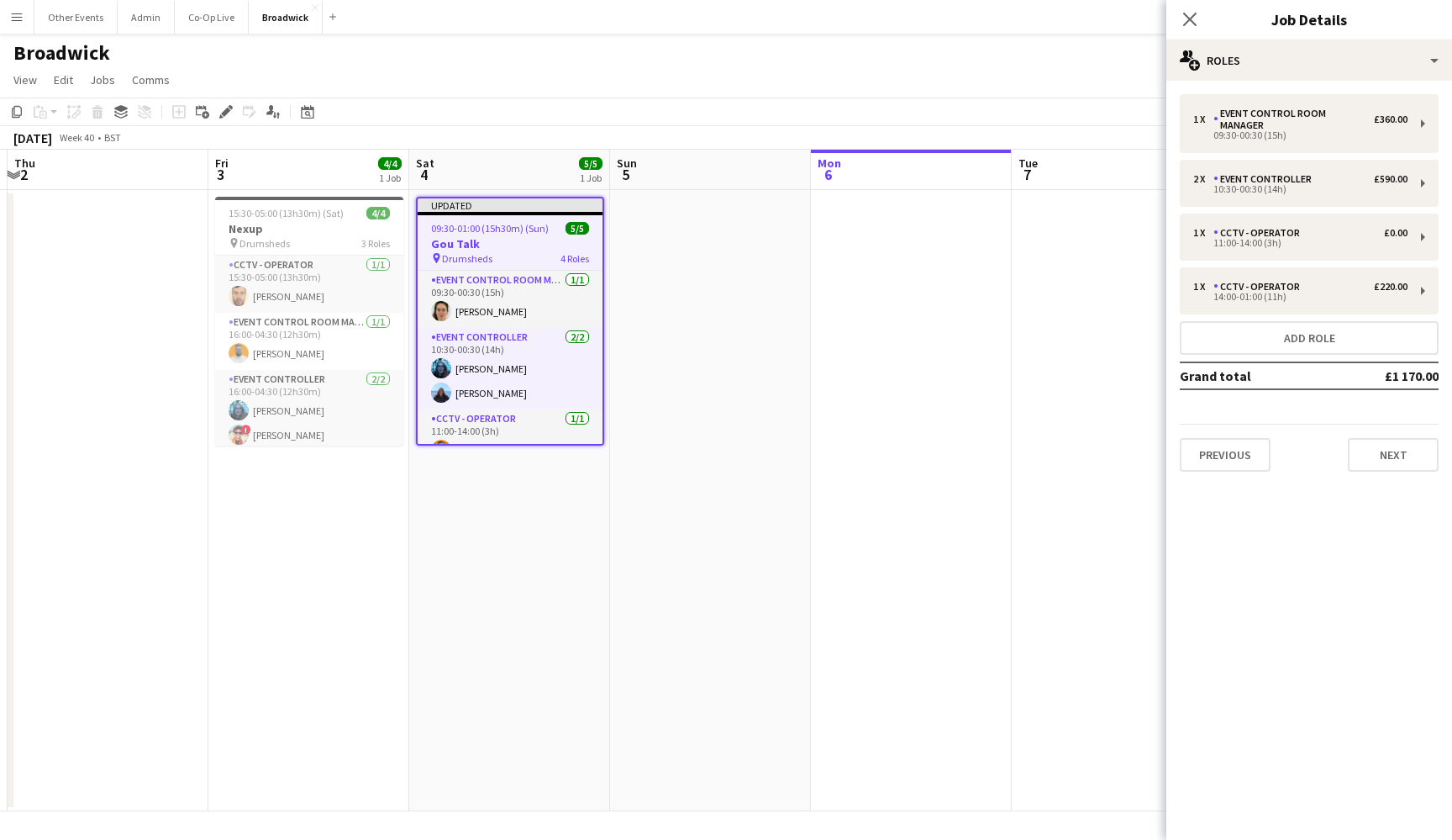
click at [720, 383] on app-date-cell at bounding box center [710, 501] width 201 height 621
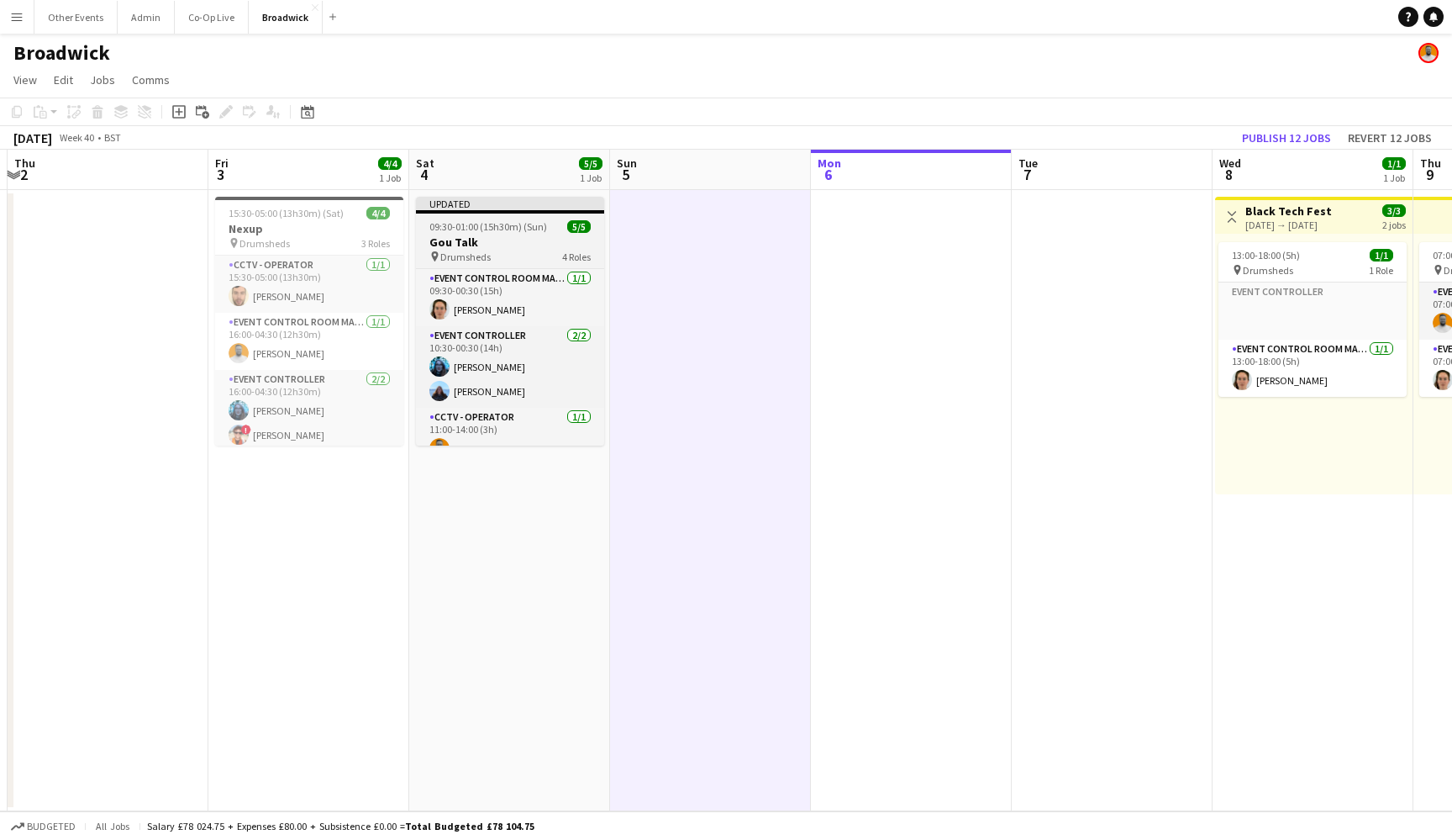
click at [518, 252] on div "pin Drumsheds 4 Roles" at bounding box center [510, 257] width 189 height 13
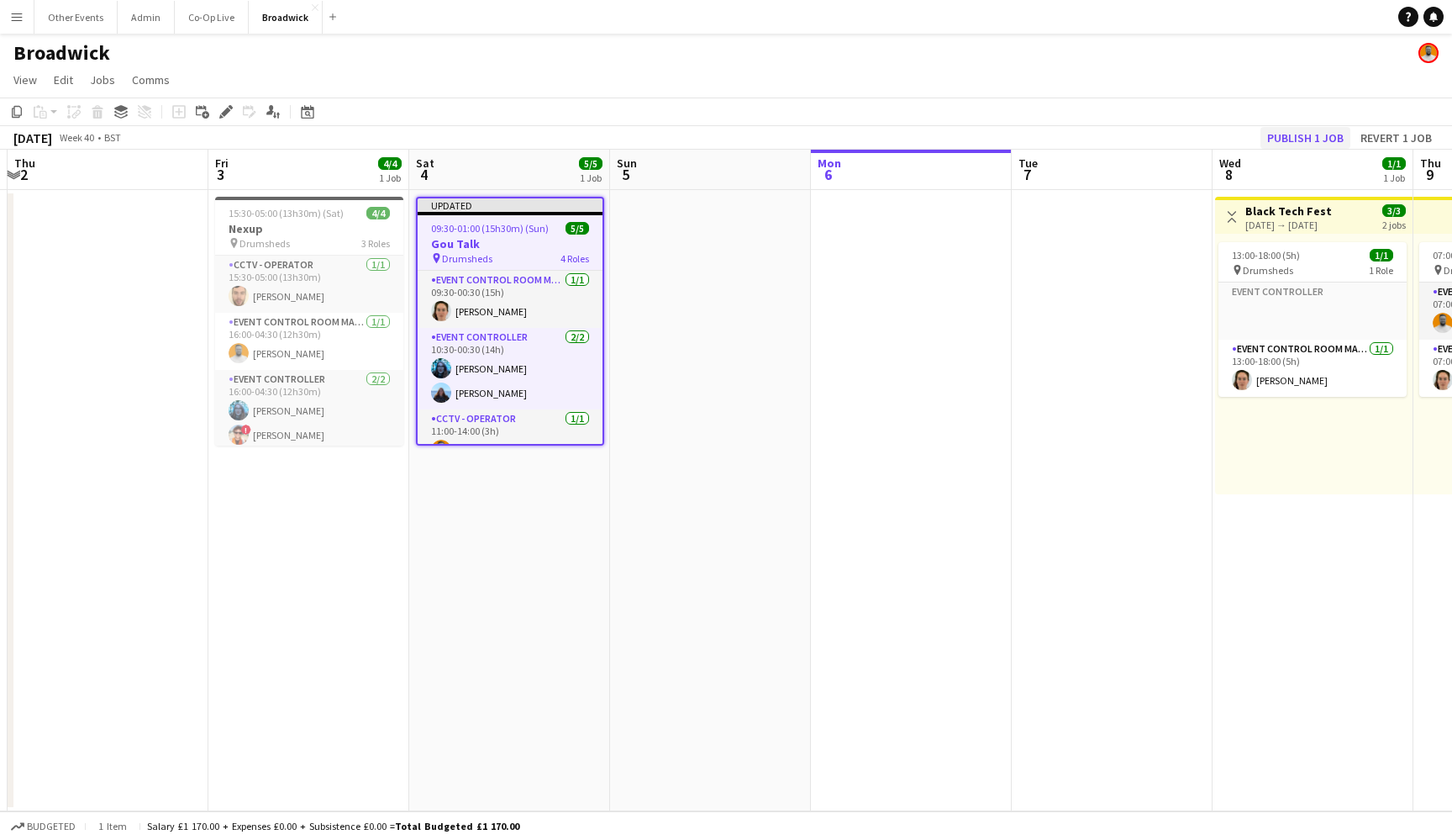
click at [1303, 138] on button "Publish 1 job" at bounding box center [1306, 138] width 90 height 22
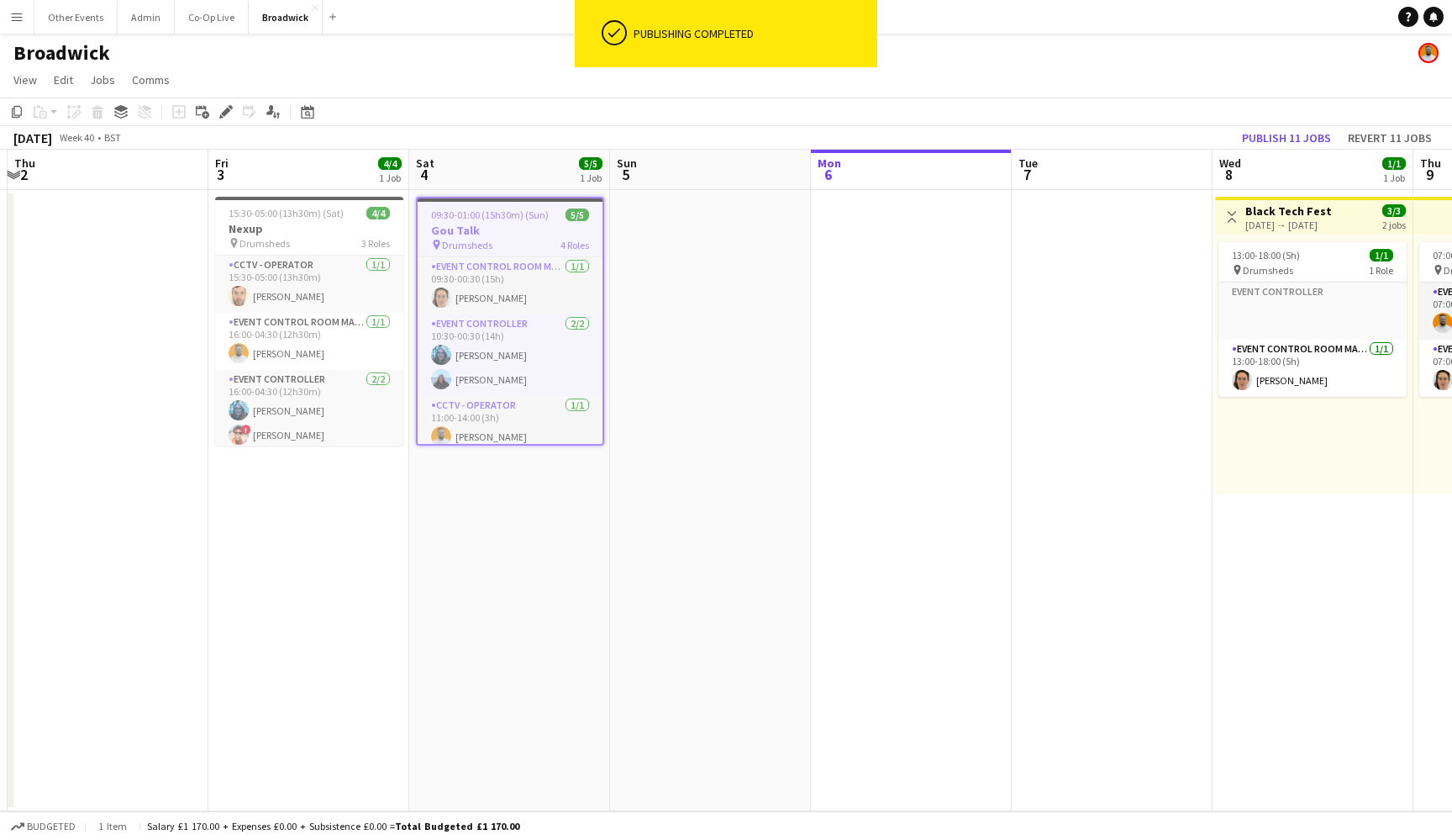
click at [23, 14] on app-icon "Menu" at bounding box center [17, 17] width 13 height 13
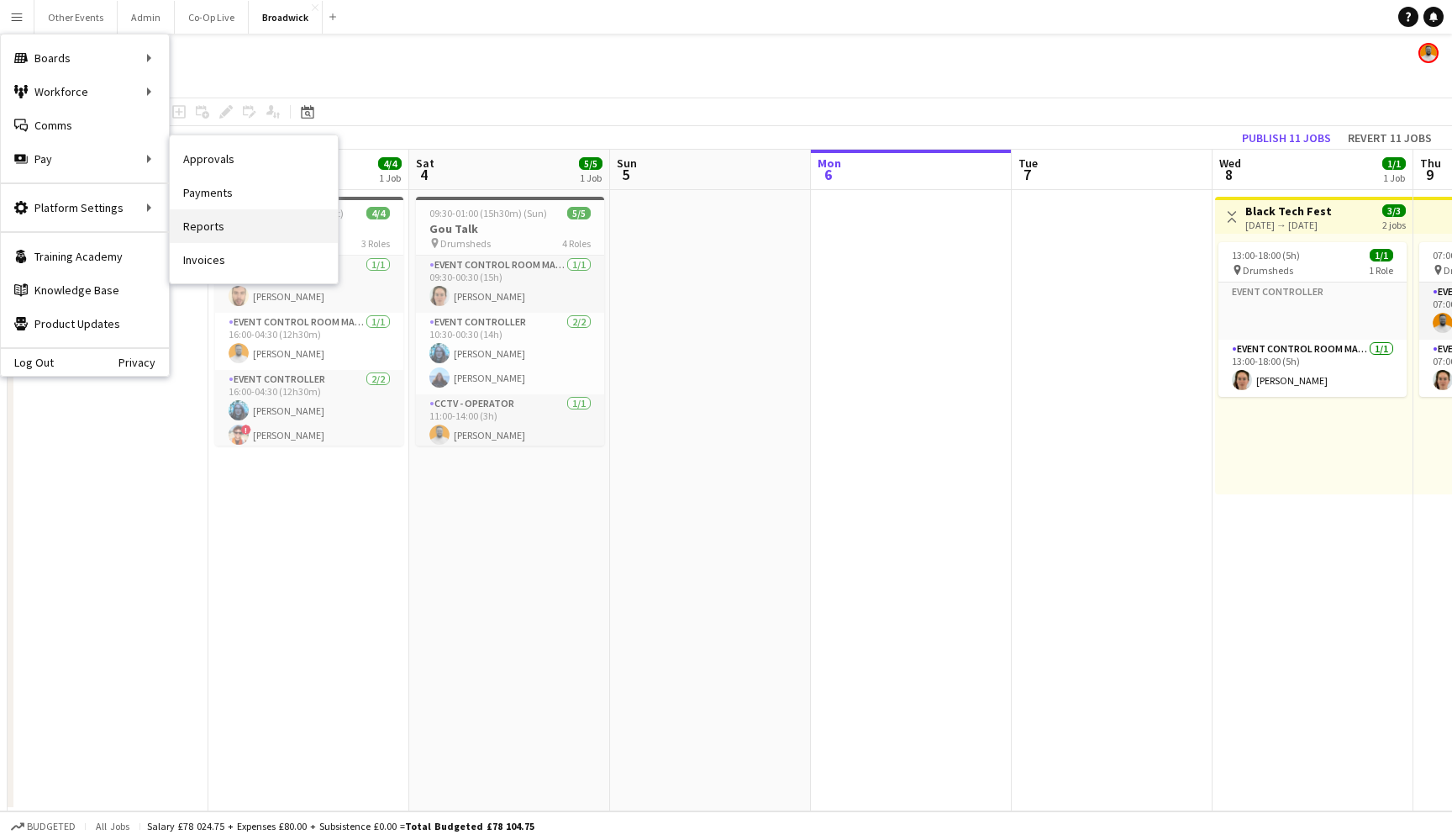
click at [288, 231] on link "Reports" at bounding box center [254, 226] width 168 height 34
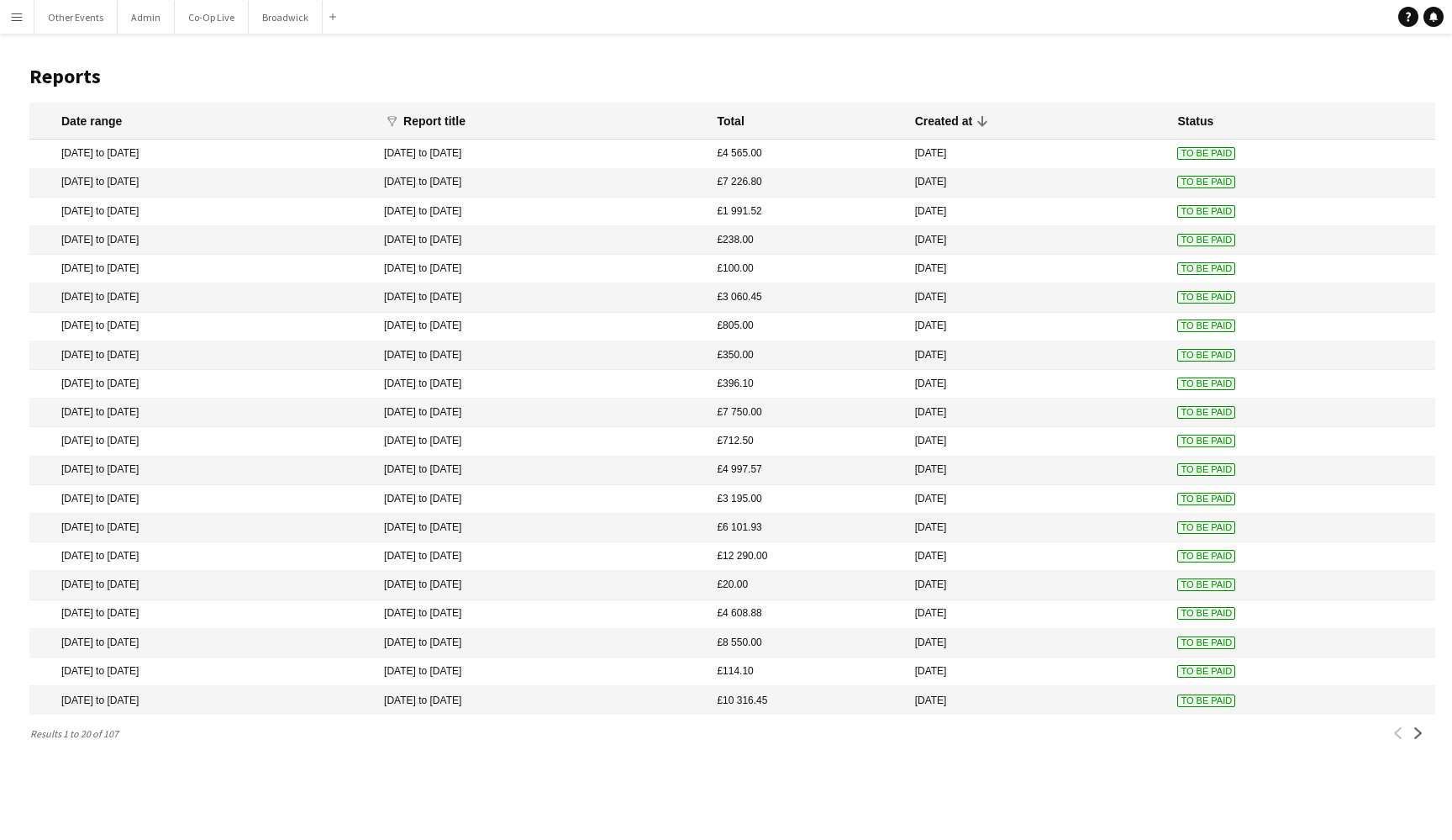
click at [28, 31] on button "Menu" at bounding box center [17, 17] width 34 height 34
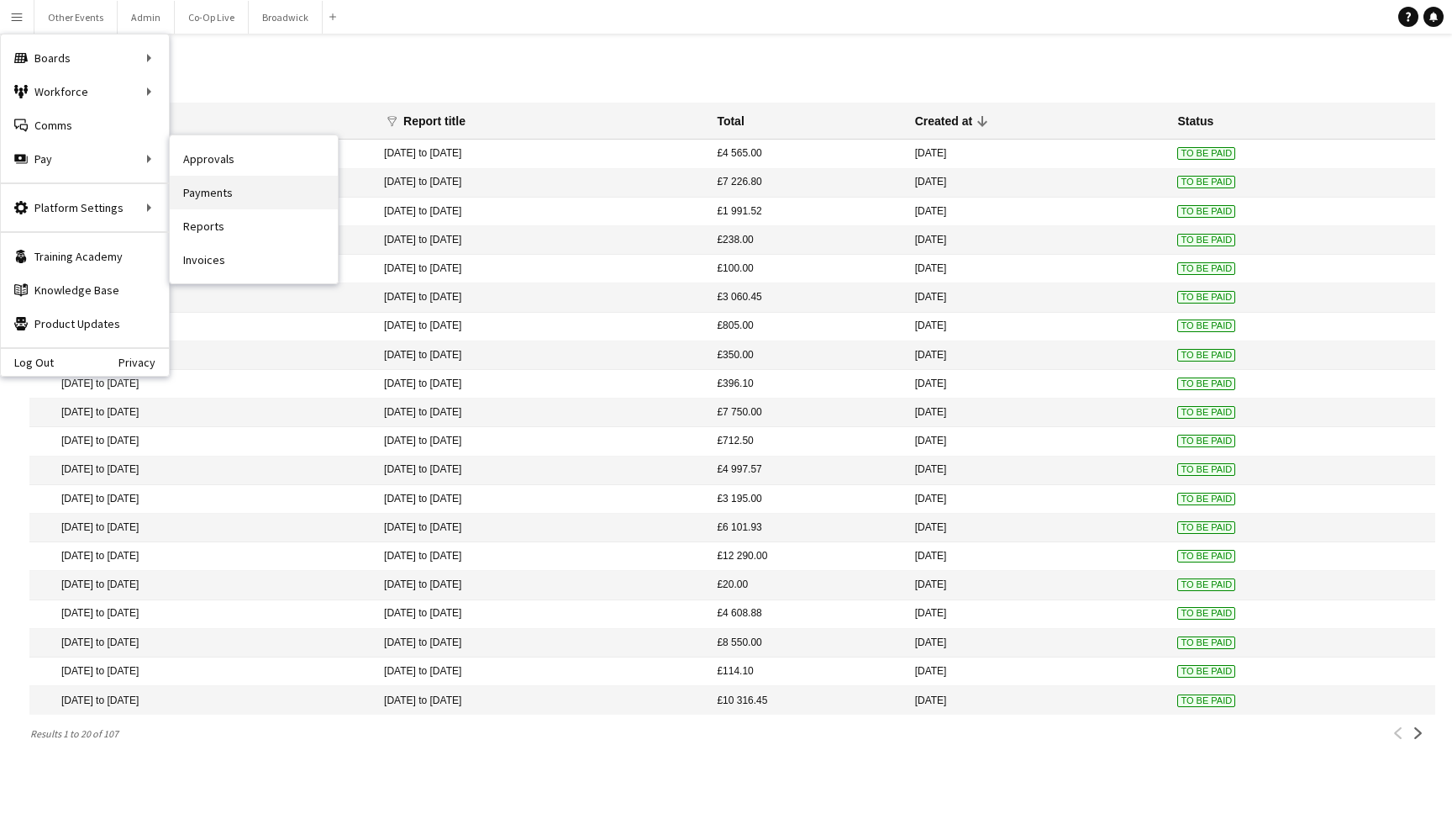
click at [237, 185] on link "Payments" at bounding box center [254, 193] width 168 height 34
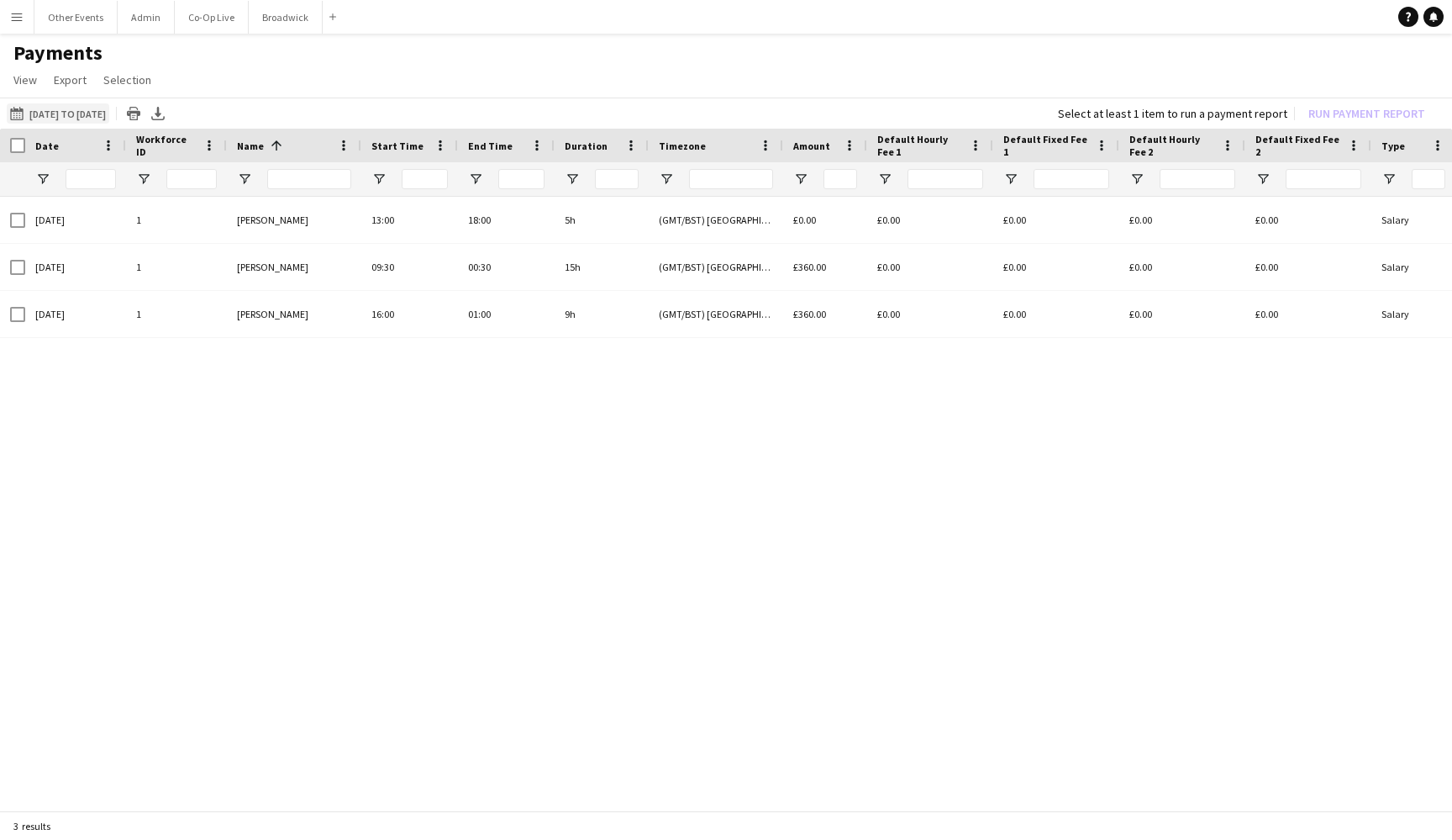
click at [59, 108] on button "15-09-2025 to 21-09-2025 15-09-2025 to 21-09-2025" at bounding box center [58, 114] width 103 height 20
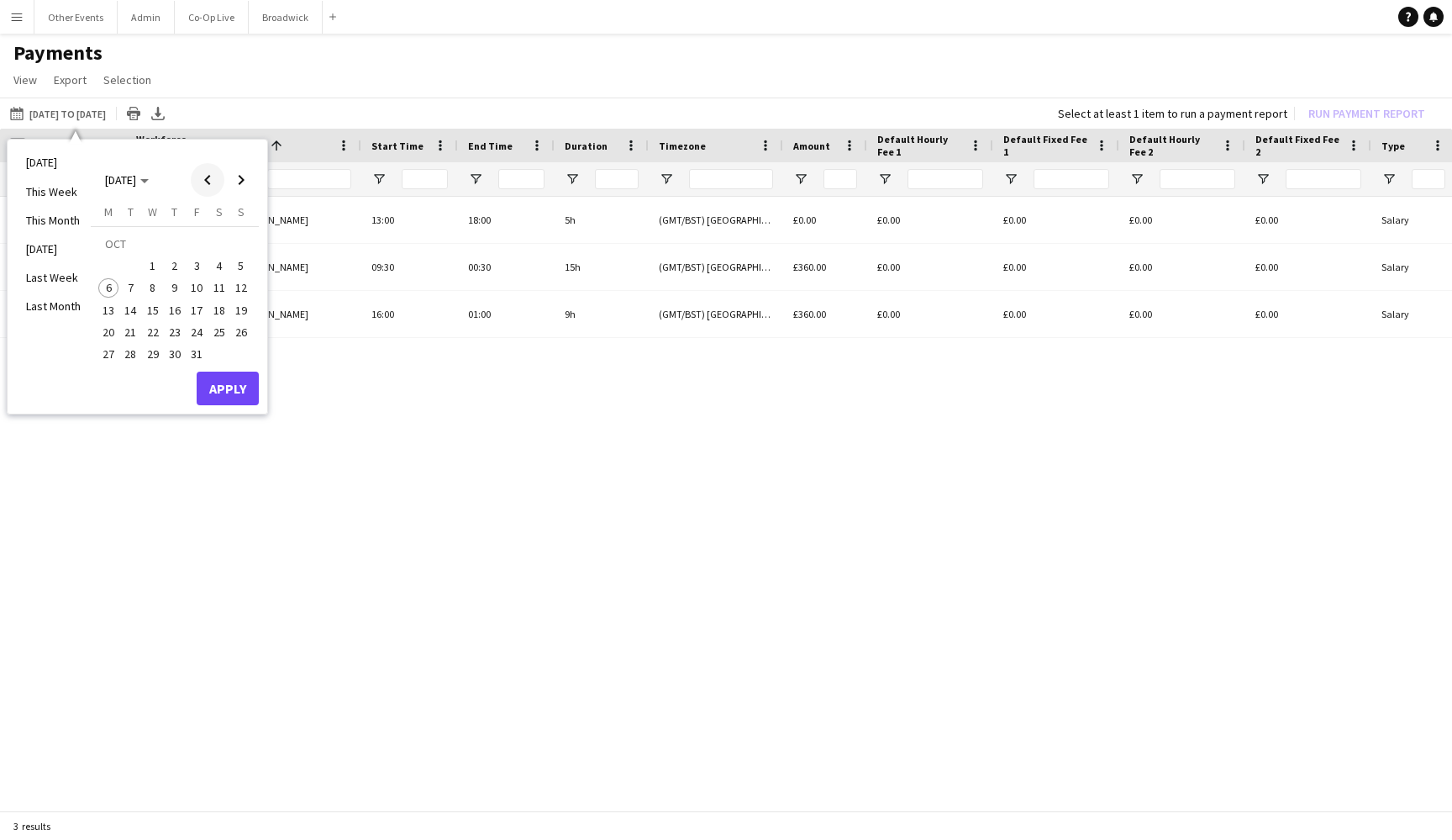
click at [212, 184] on span "Previous month" at bounding box center [208, 180] width 34 height 34
click at [113, 339] on span "22" at bounding box center [109, 332] width 20 height 20
click at [238, 334] on span "28" at bounding box center [242, 332] width 20 height 20
click at [238, 389] on button "Apply" at bounding box center [228, 388] width 62 height 34
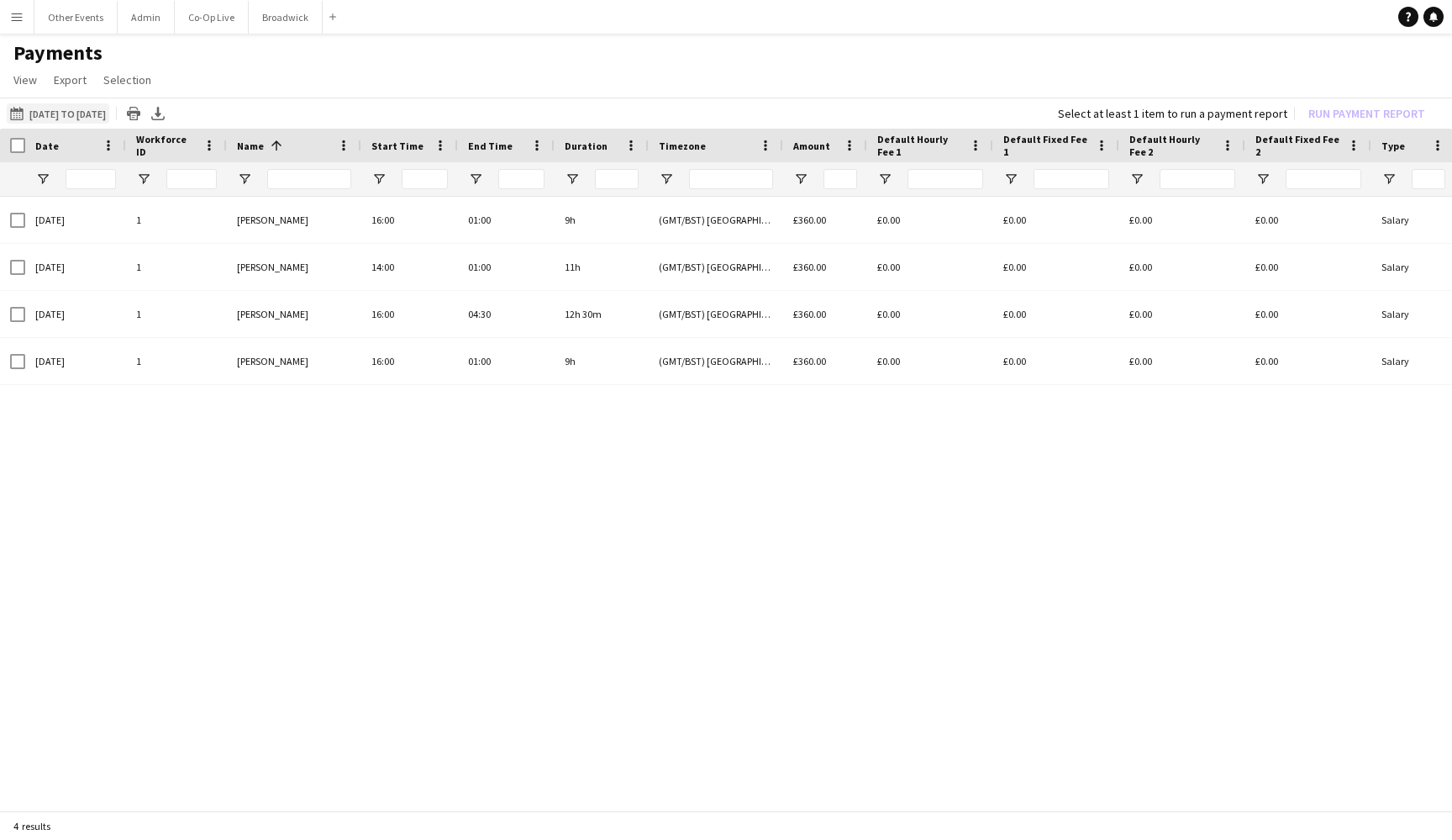
click at [48, 111] on button "15-09-2025 to 21-09-2025 22-09-2025 to 28-09-2025" at bounding box center [58, 114] width 103 height 20
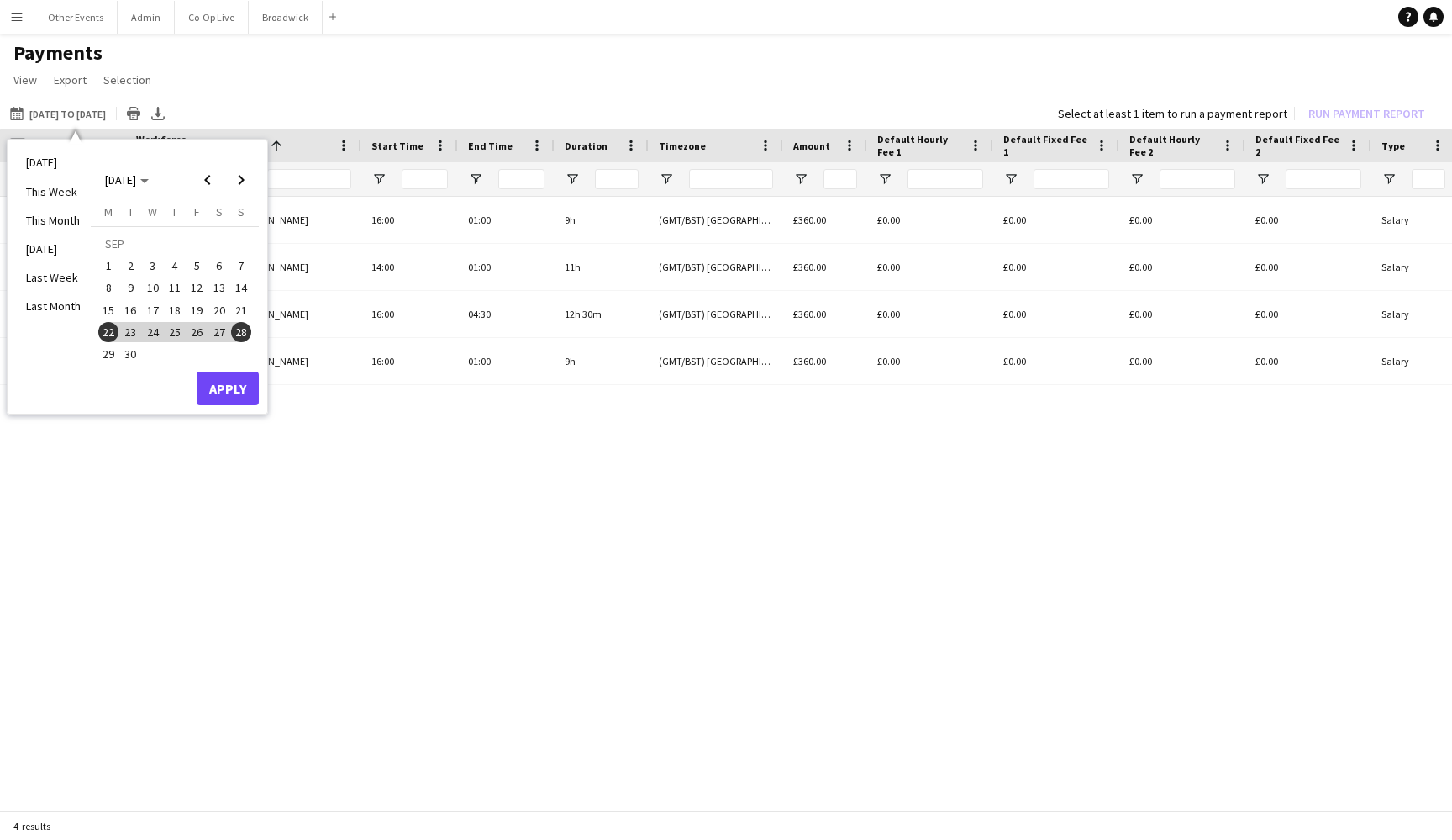
click at [109, 348] on span "29" at bounding box center [109, 354] width 20 height 20
click at [241, 176] on span "Next month" at bounding box center [242, 180] width 34 height 34
click at [241, 256] on span "5" at bounding box center [242, 266] width 20 height 20
click at [241, 381] on button "Apply" at bounding box center [228, 388] width 62 height 34
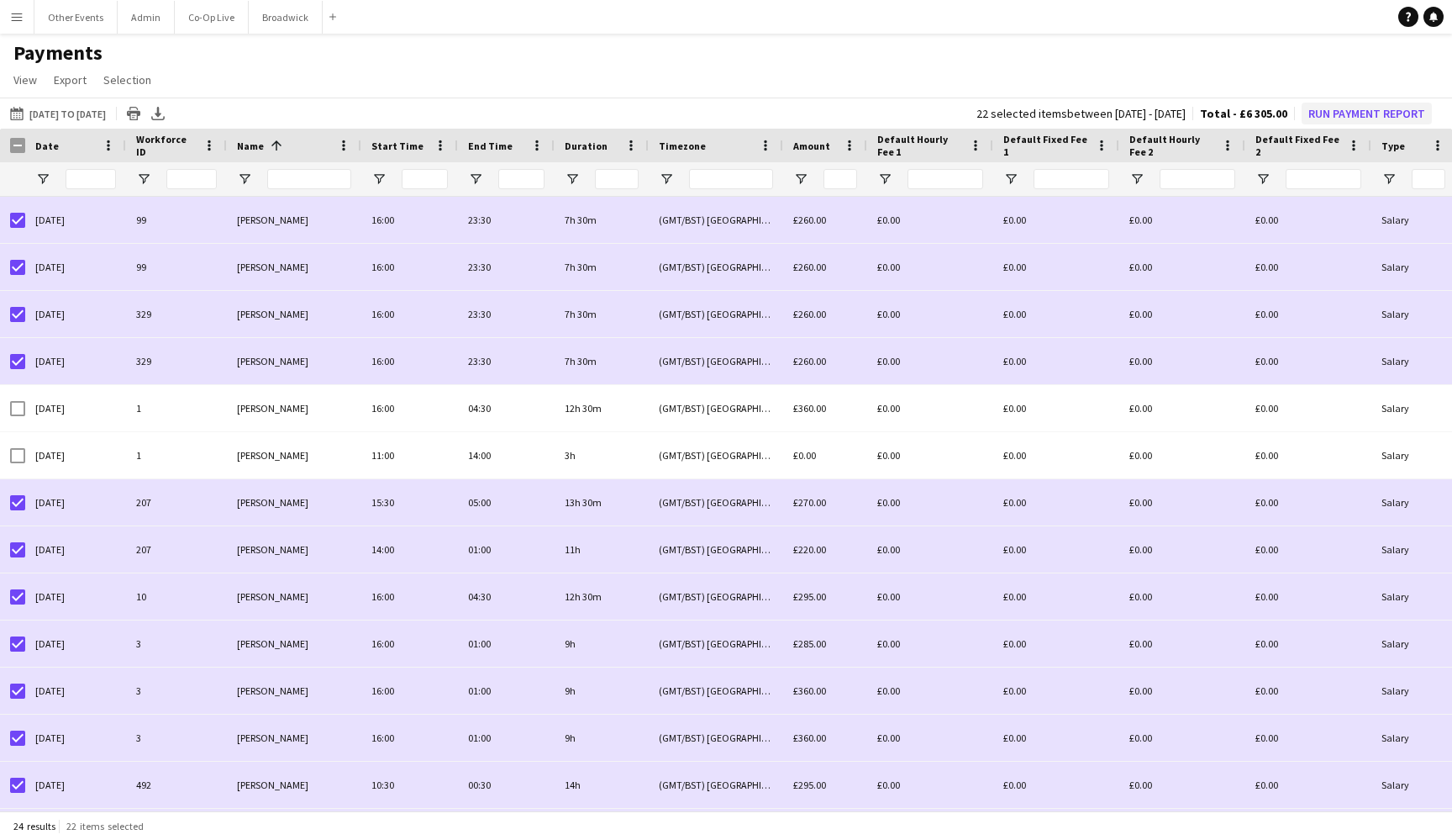
click at [1387, 115] on button "Run Payment Report" at bounding box center [1367, 114] width 130 height 22
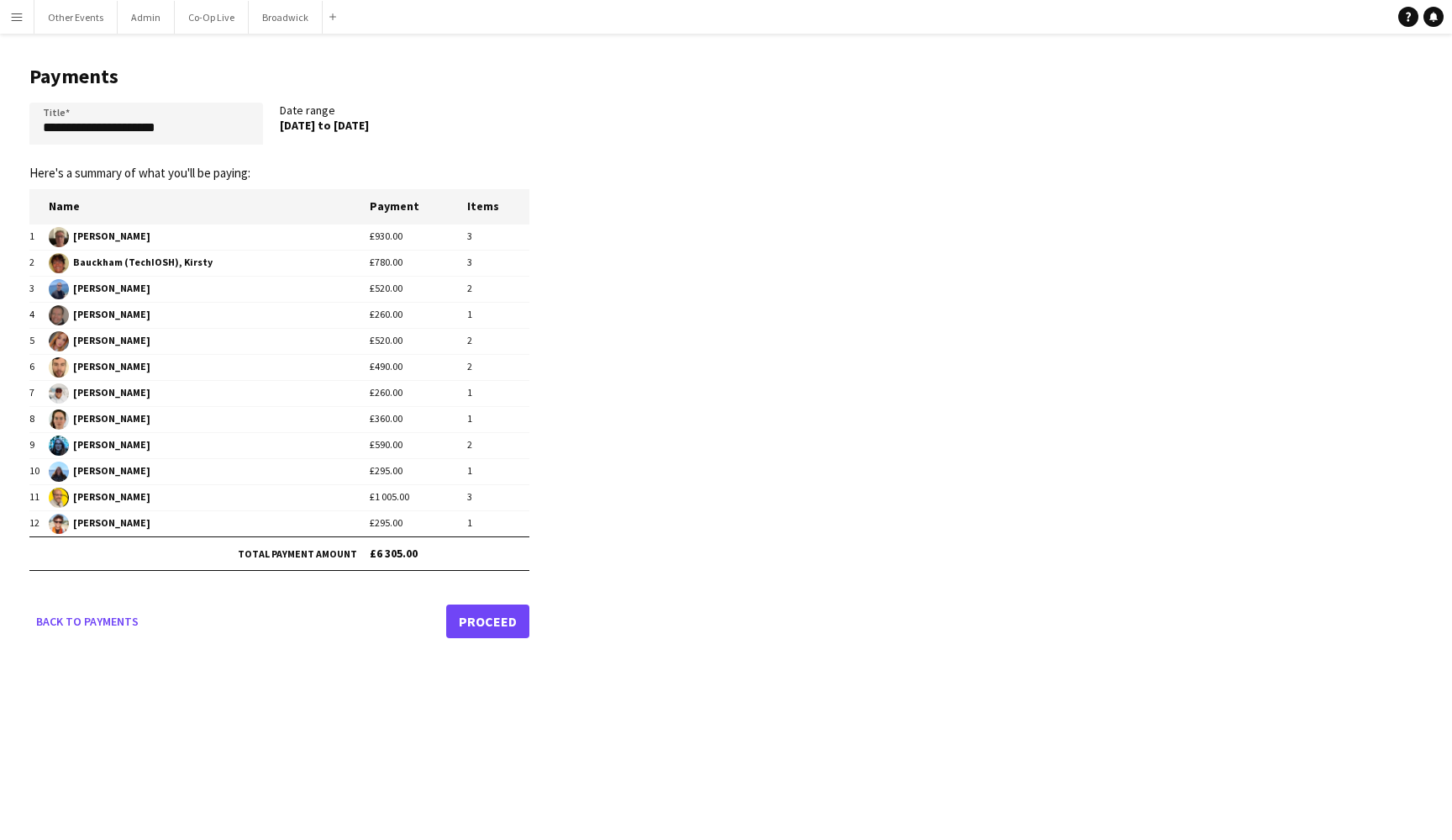
drag, startPoint x: 280, startPoint y: 125, endPoint x: 445, endPoint y: 126, distance: 165.0
click at [445, 126] on div "3 Oct 2025 to 5 Oct 2025" at bounding box center [397, 125] width 234 height 15
copy div "3 Oct 2025 to 5 Oct 2025"
drag, startPoint x: 188, startPoint y: 127, endPoint x: 0, endPoint y: 127, distance: 188.0
click at [0, 127] on main "**********" at bounding box center [273, 348] width 546 height 630
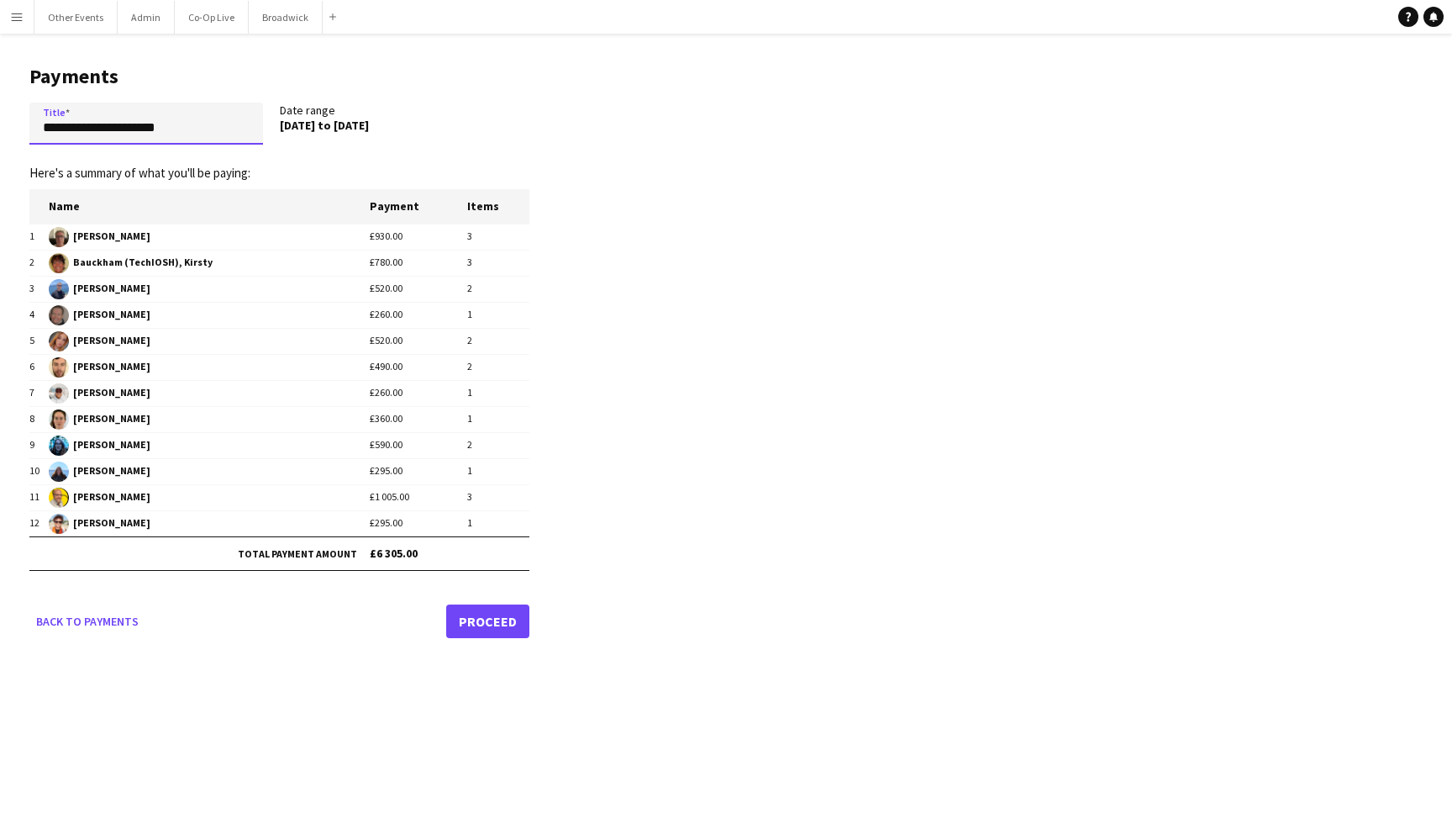
paste input "**"
type input "**********"
click at [493, 624] on link "Proceed" at bounding box center [487, 621] width 83 height 34
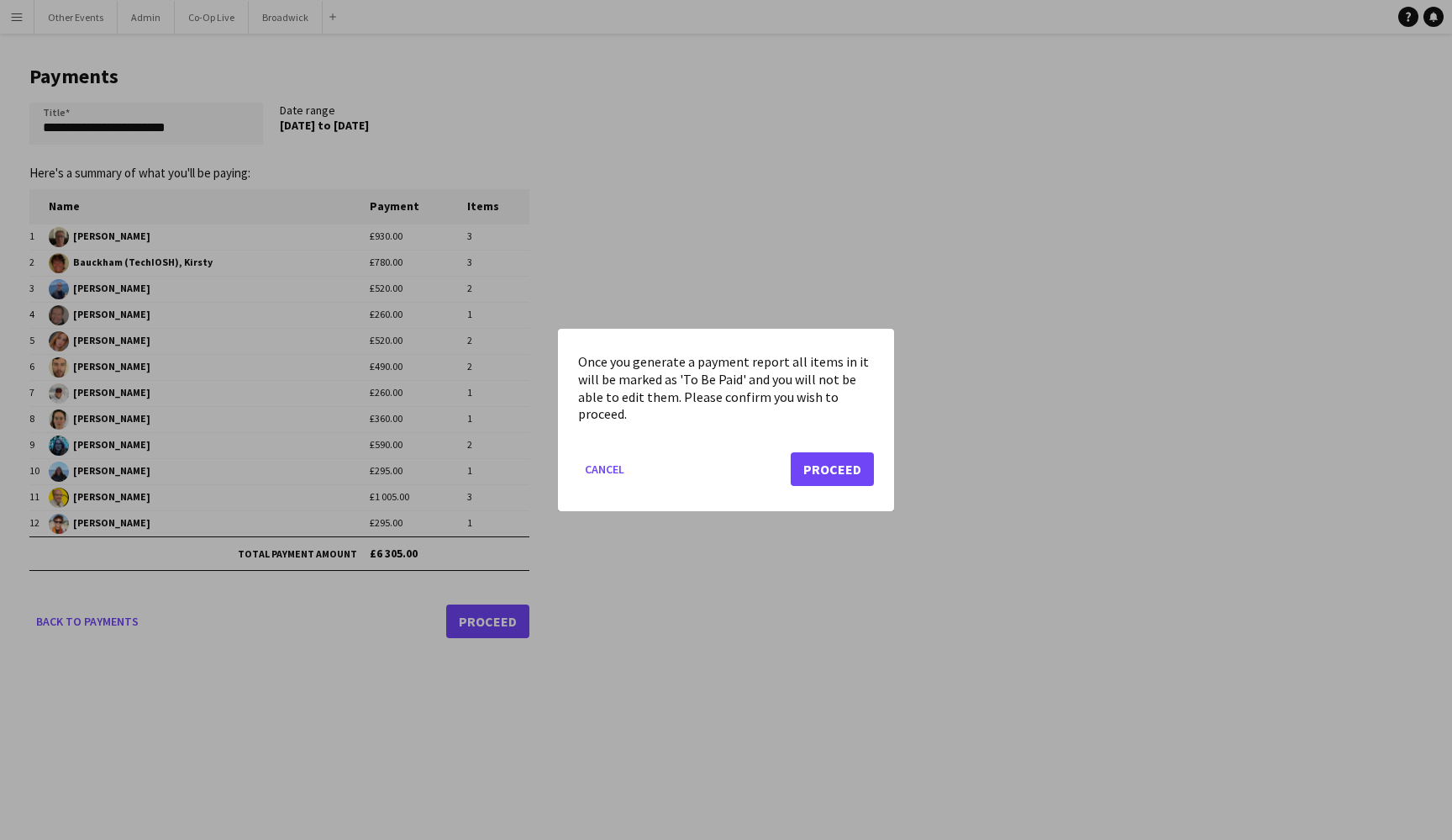
click at [839, 469] on button "Proceed" at bounding box center [832, 469] width 83 height 34
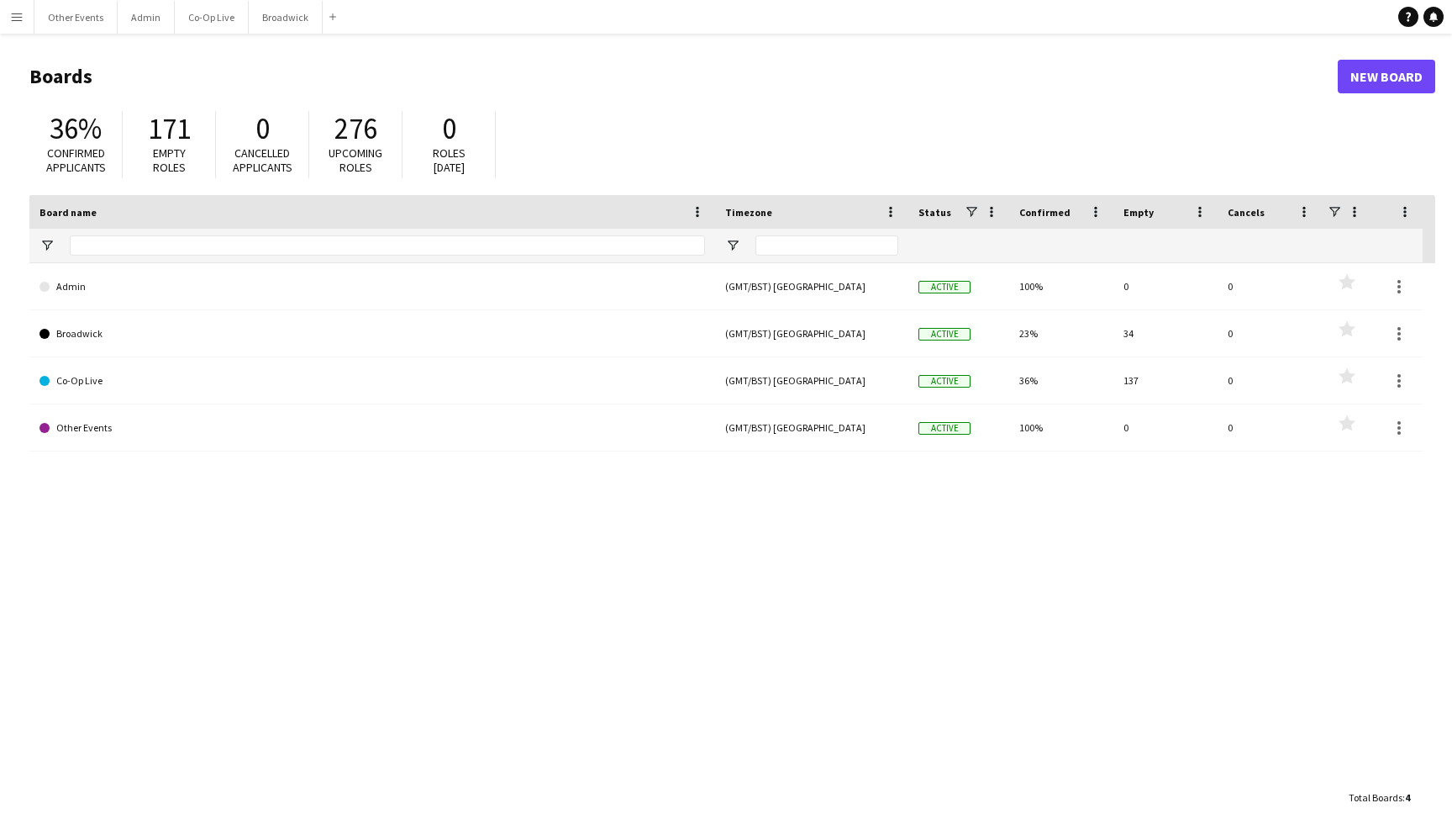
click at [21, 21] on app-icon "Menu" at bounding box center [17, 17] width 13 height 13
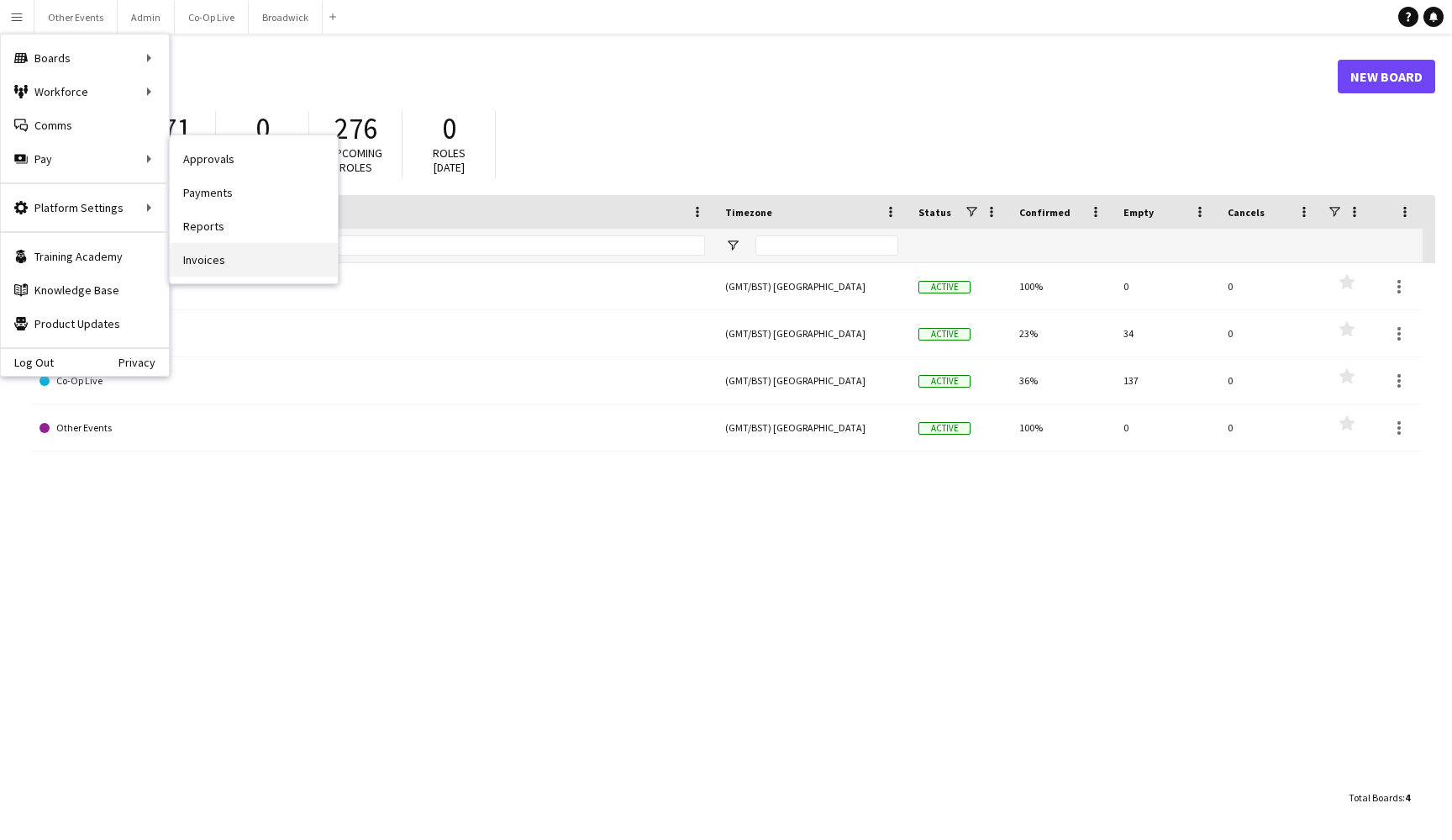
click at [245, 261] on link "Invoices" at bounding box center [254, 260] width 168 height 34
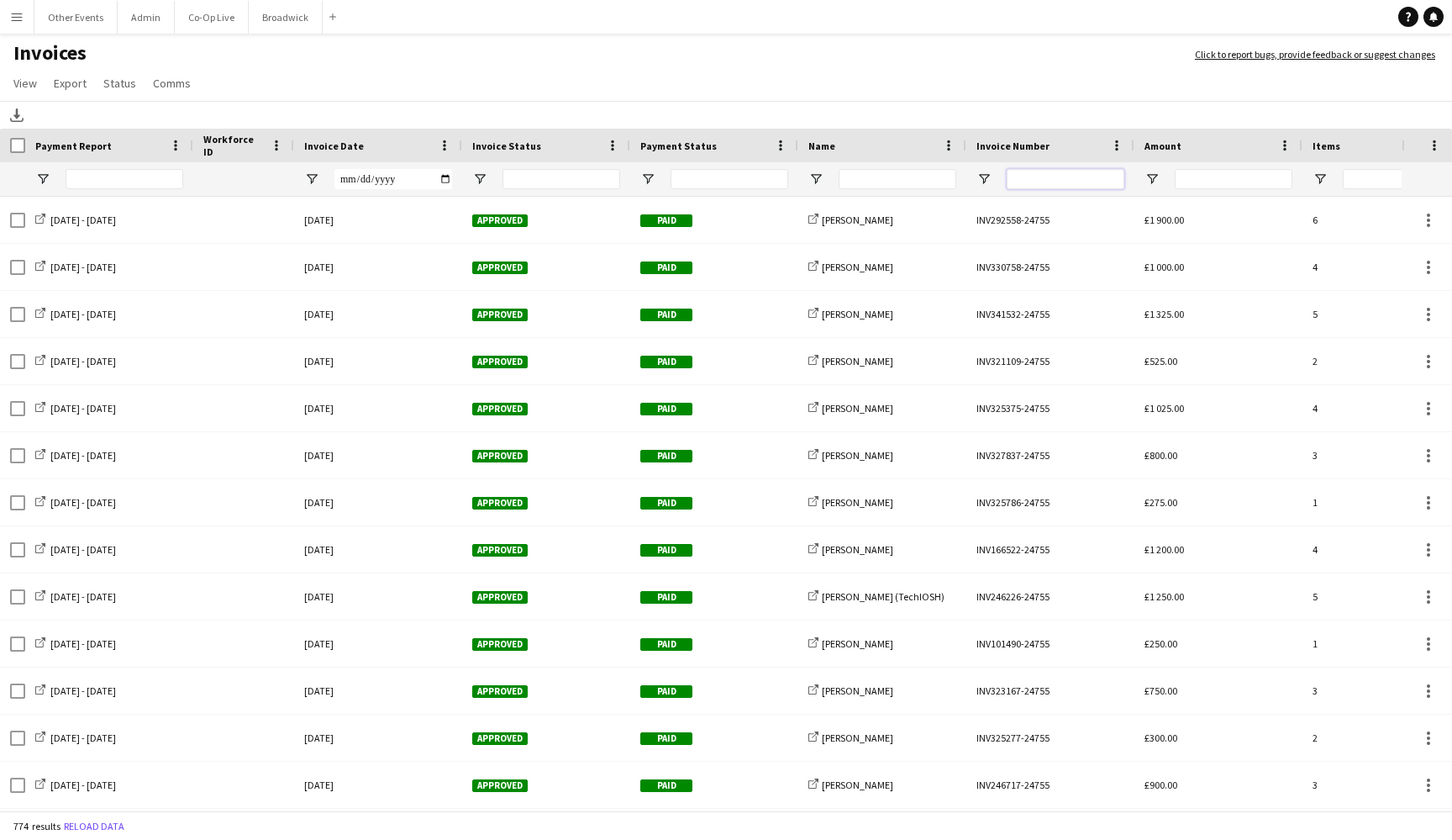
click at [1061, 181] on input "Invoice Number Filter Input" at bounding box center [1066, 179] width 118 height 20
paste input "**********"
type input "**********"
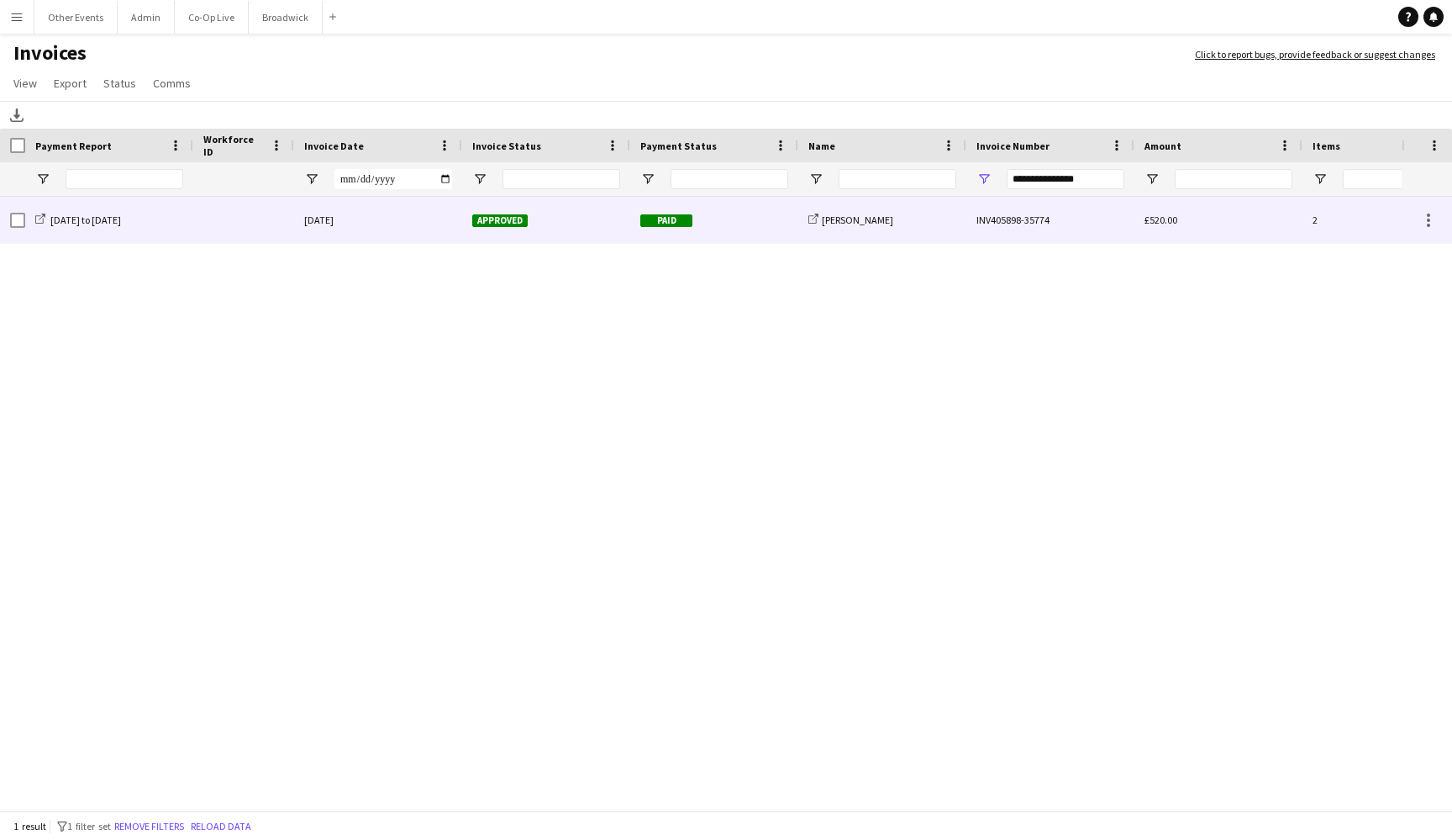
click at [989, 222] on div "INV405898-35774" at bounding box center [1050, 220] width 168 height 46
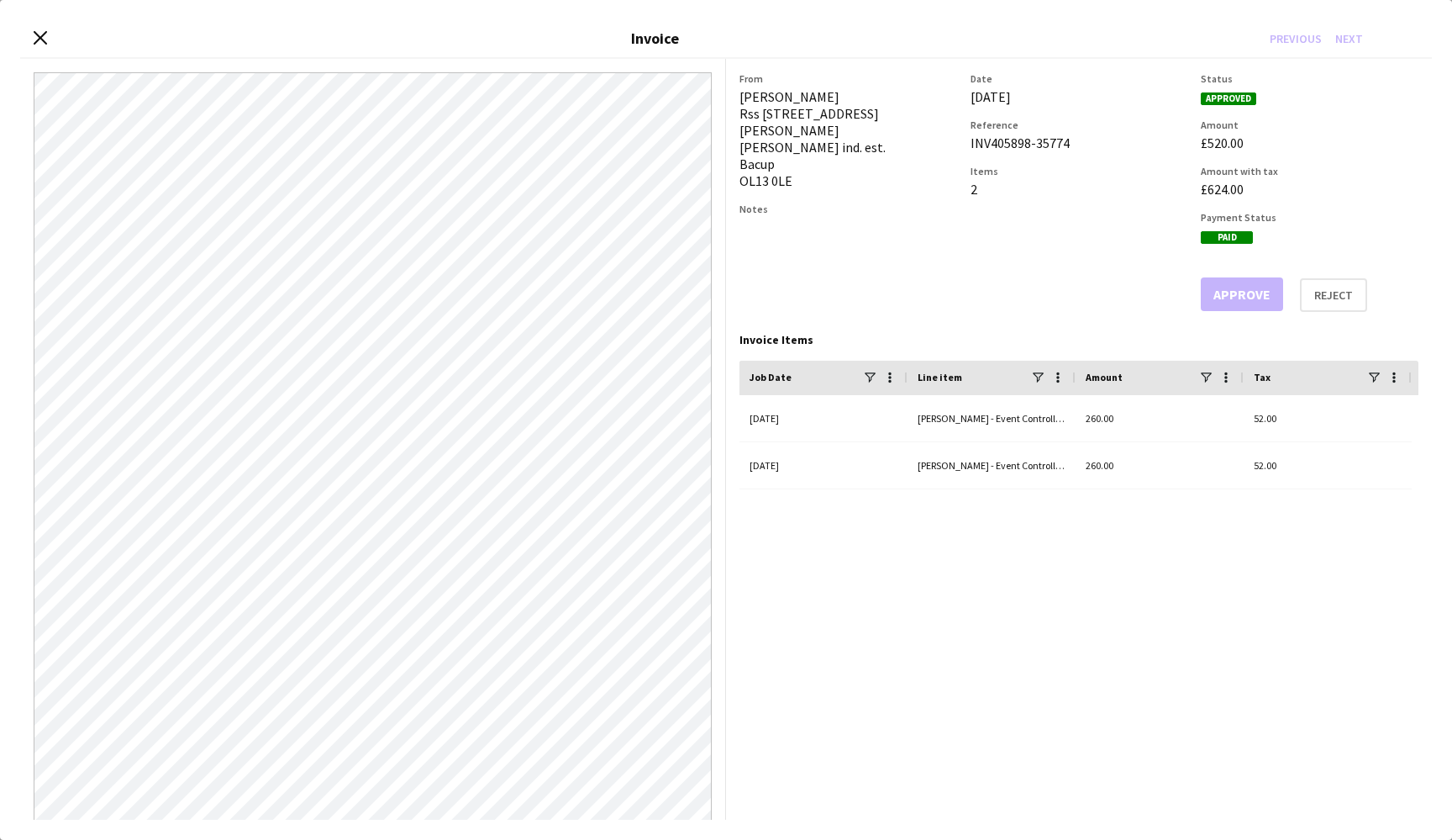
click at [434, 833] on div "Close invoice dialog Invoice Previous Next From Ashley Fielding Rss 111 atherto…" at bounding box center [726, 420] width 1452 height 840
click at [437, 834] on div "Close invoice dialog Invoice Previous Next From Ashley Fielding Rss 111 atherto…" at bounding box center [726, 420] width 1452 height 840
